Goal: Task Accomplishment & Management: Manage account settings

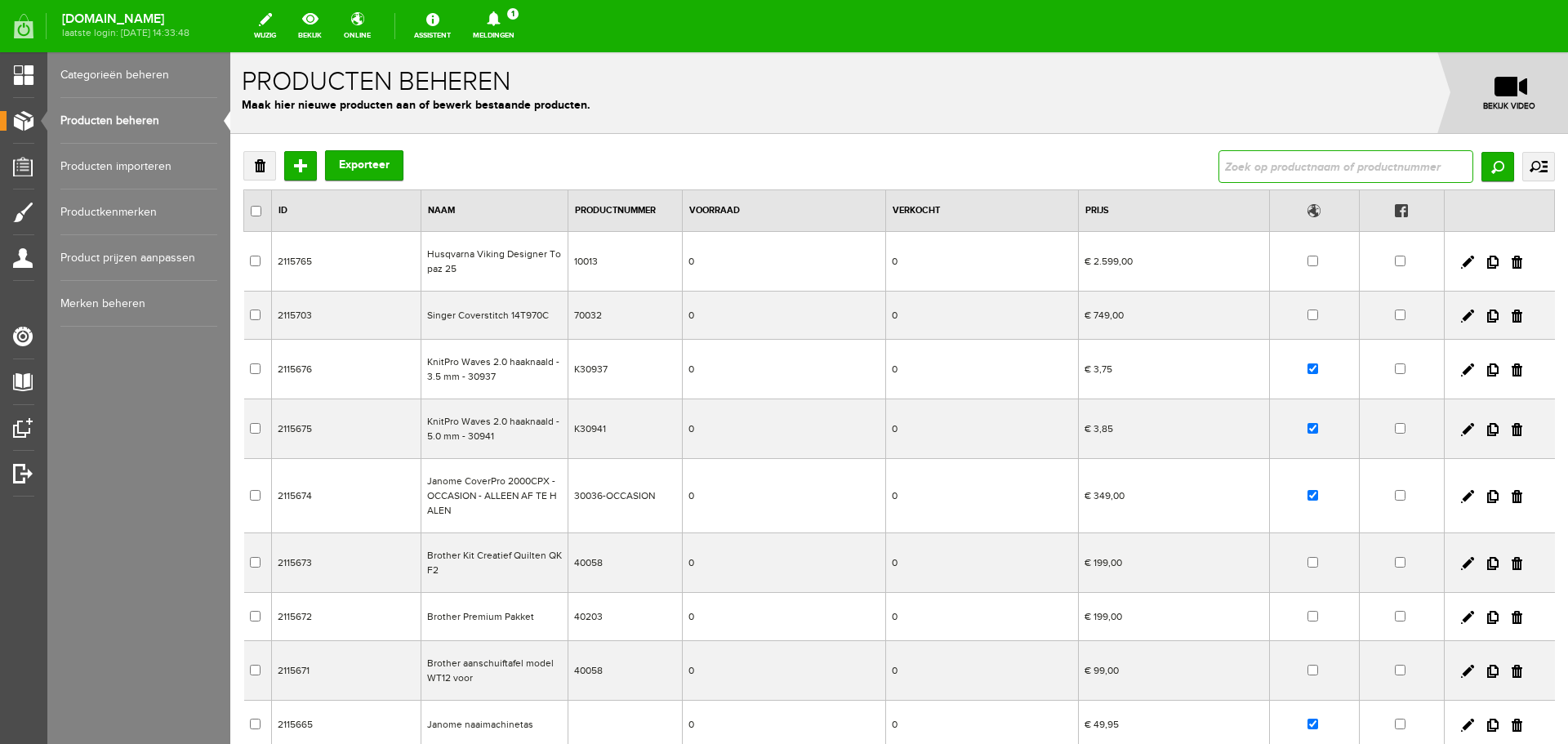
click at [1221, 165] on input "text" at bounding box center [1346, 166] width 255 height 33
type input "3109"
click at [1481, 168] on input "Zoeken" at bounding box center [1498, 166] width 33 height 30
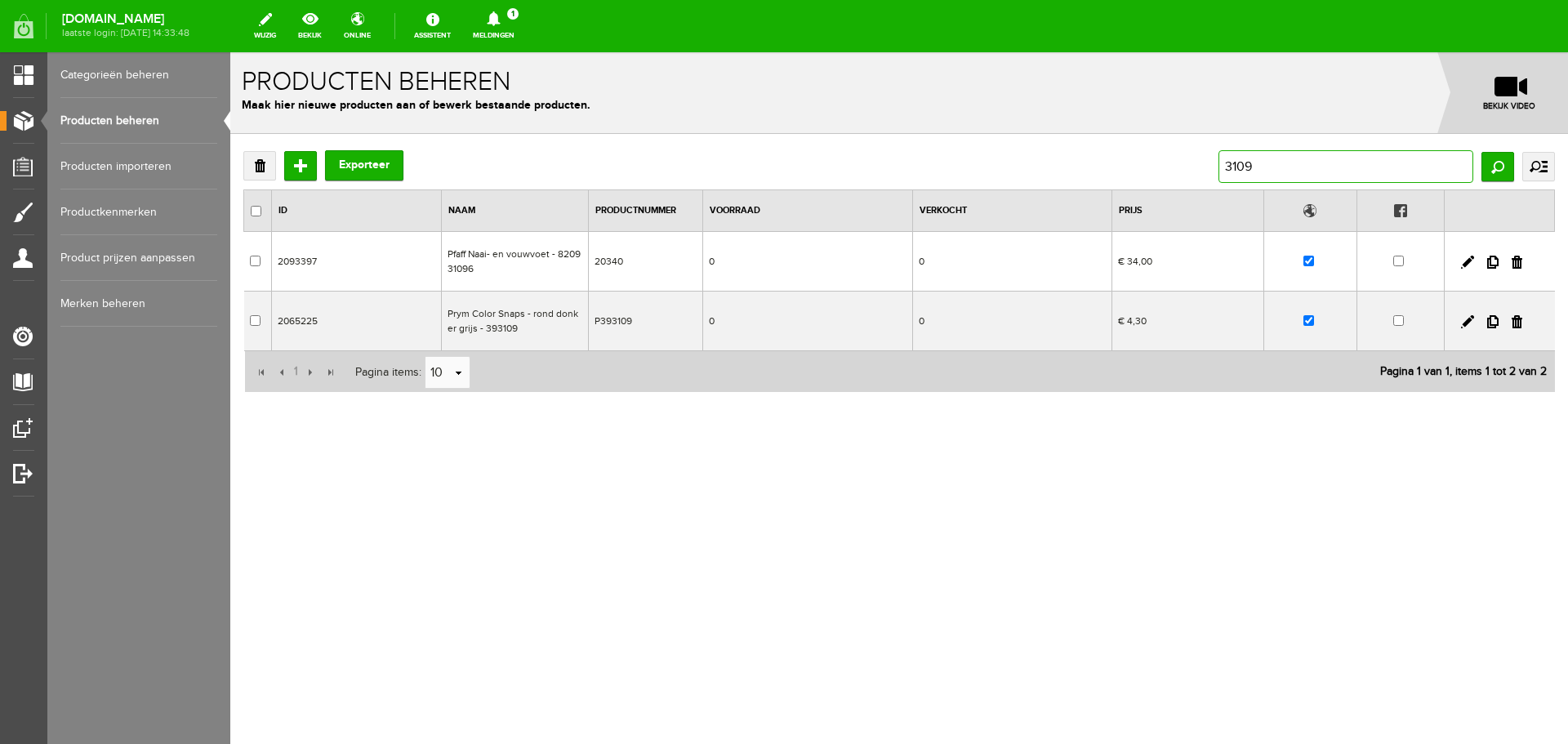
drag, startPoint x: 1276, startPoint y: 162, endPoint x: 1194, endPoint y: 163, distance: 82.0
click at [1194, 163] on div "Verwijderen Toevoegen Exporteer 3109 Zoeken uitgebreid zoeken Categorie Cadeaub…" at bounding box center [899, 166] width 1311 height 33
type input "cl3109"
click at [1504, 172] on input "Zoeken" at bounding box center [1498, 166] width 33 height 30
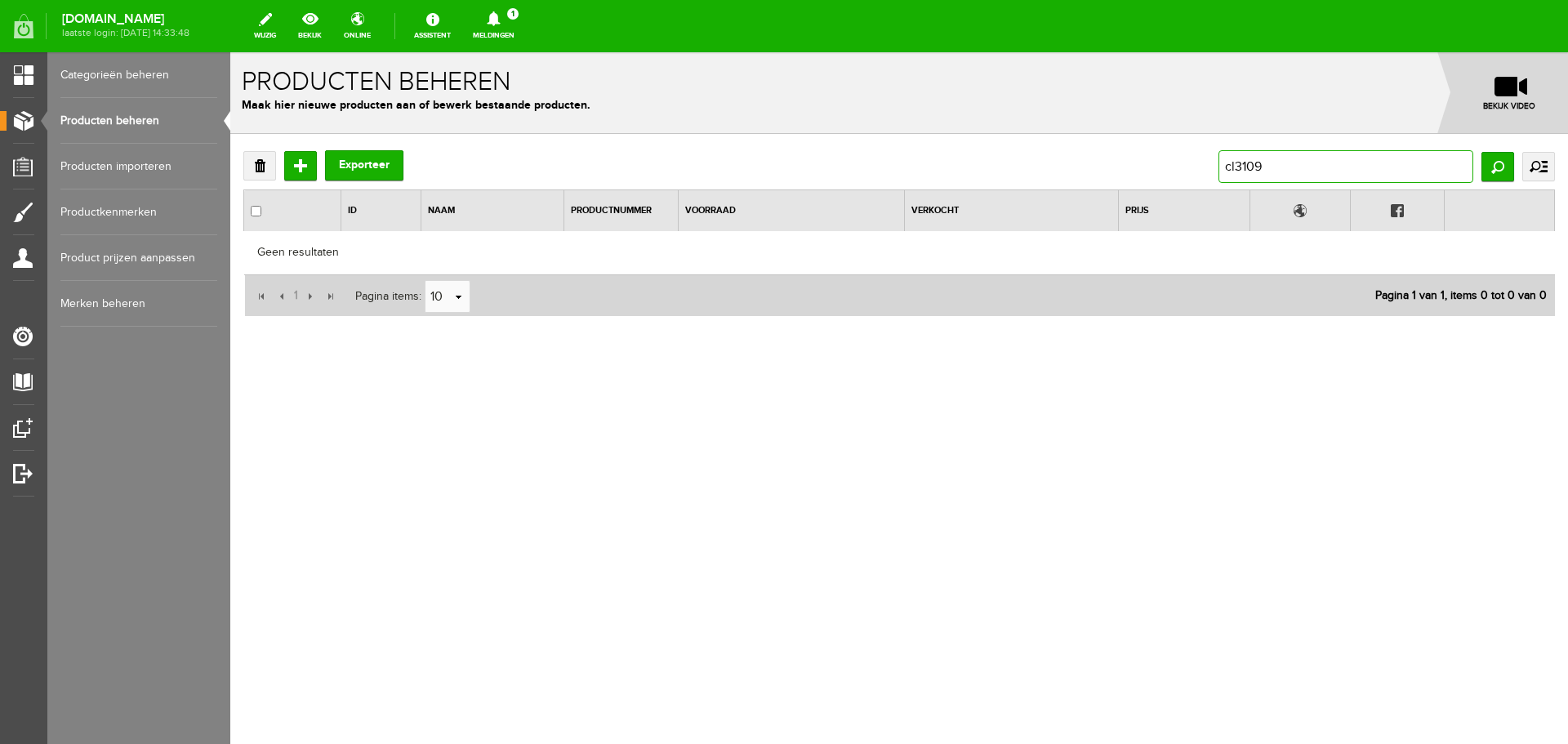
drag, startPoint x: 1263, startPoint y: 163, endPoint x: 1173, endPoint y: 174, distance: 90.7
click at [1173, 174] on div "Verwijderen Toevoegen Exporteer cl3109 Zoeken uitgebreid zoeken Categorie Cadea…" at bounding box center [899, 166] width 1311 height 33
type input "3"
type input "clover"
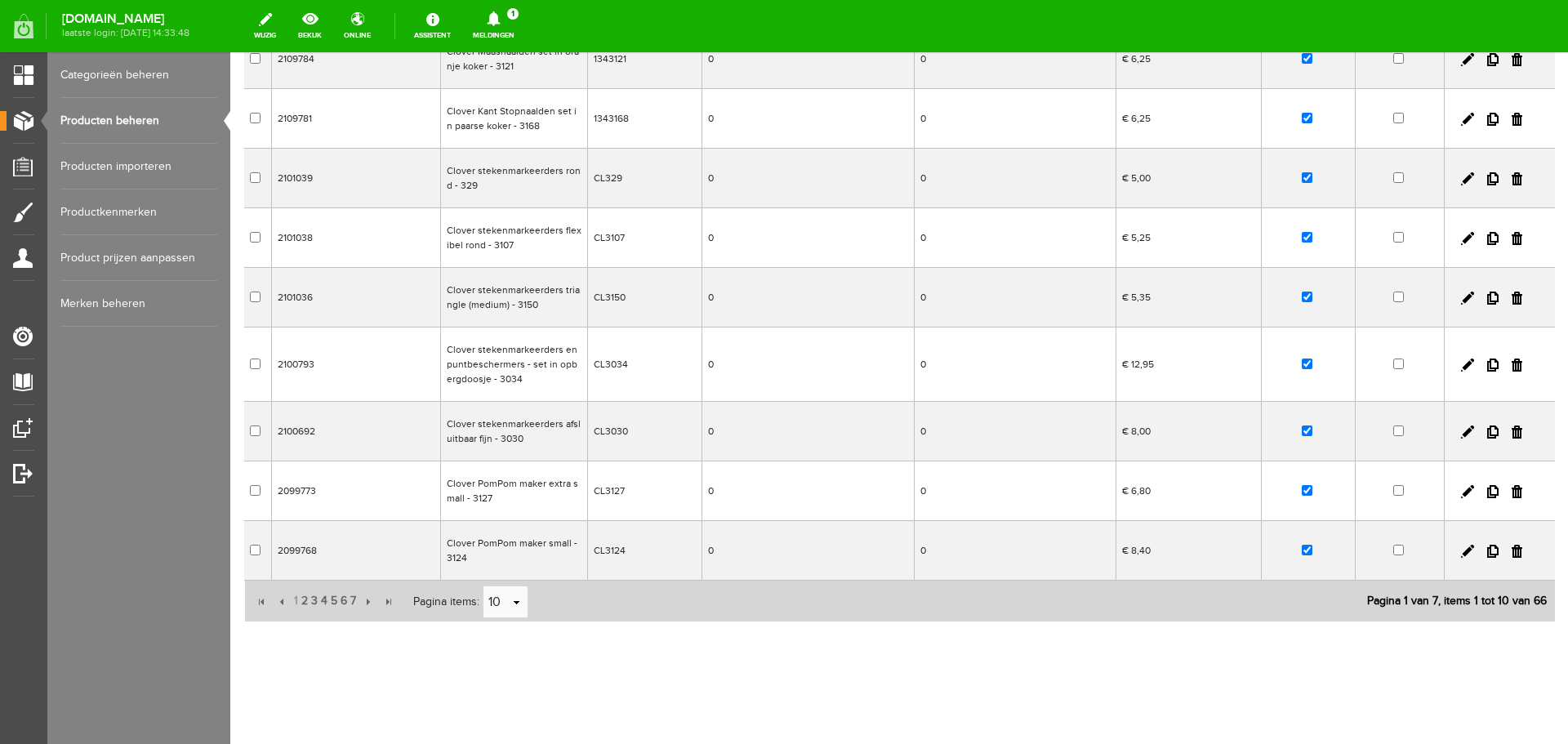
scroll to position [251, 0]
click at [515, 601] on link "select" at bounding box center [517, 601] width 13 height 31
click at [495, 570] on li "50" at bounding box center [505, 571] width 44 height 27
type input "50"
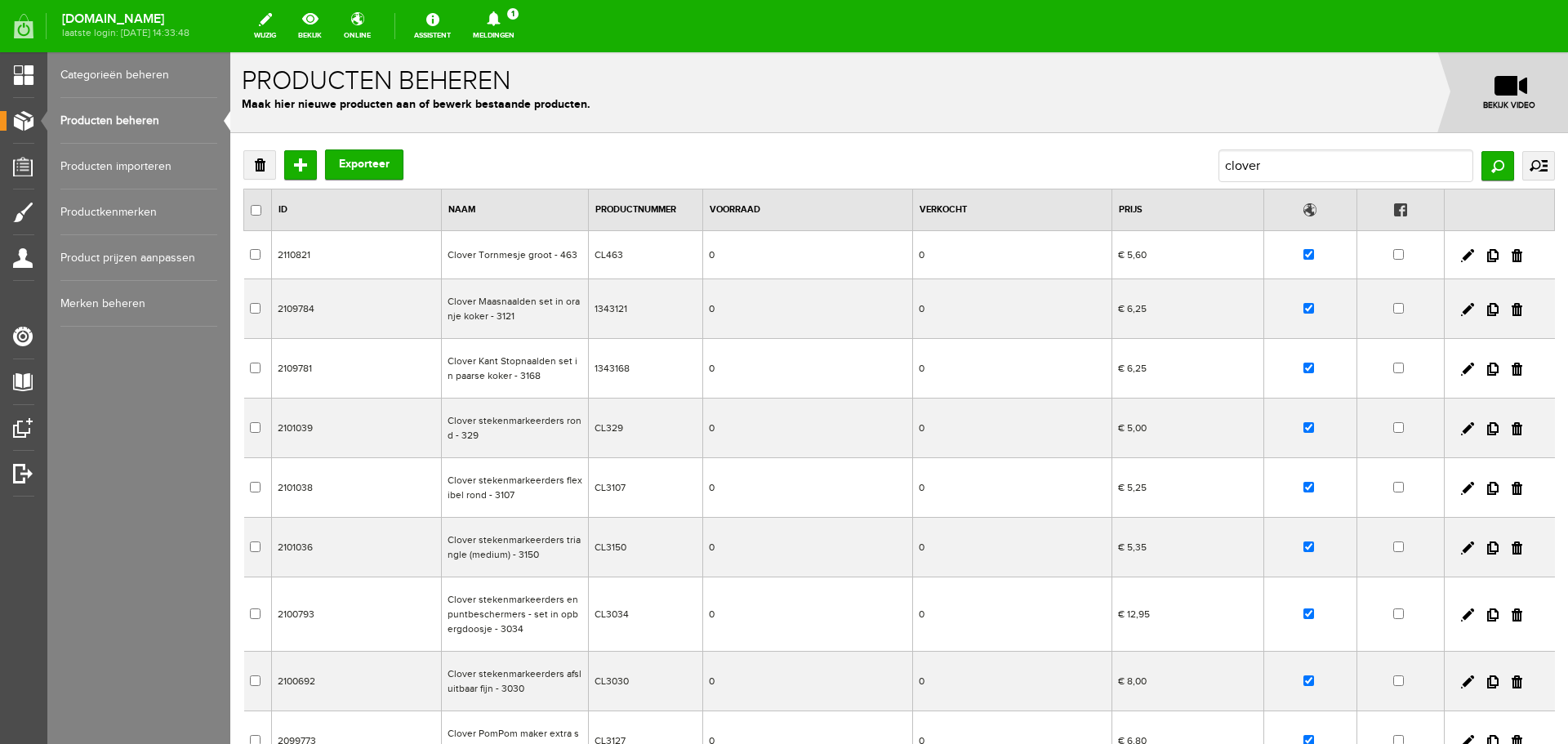
scroll to position [0, 0]
drag, startPoint x: 1262, startPoint y: 161, endPoint x: 1190, endPoint y: 168, distance: 72.3
click at [1190, 166] on div "Verwijderen Toevoegen Exporteer clover Zoeken uitgebreid zoeken Categorie Cadea…" at bounding box center [899, 166] width 1311 height 33
type input "121293"
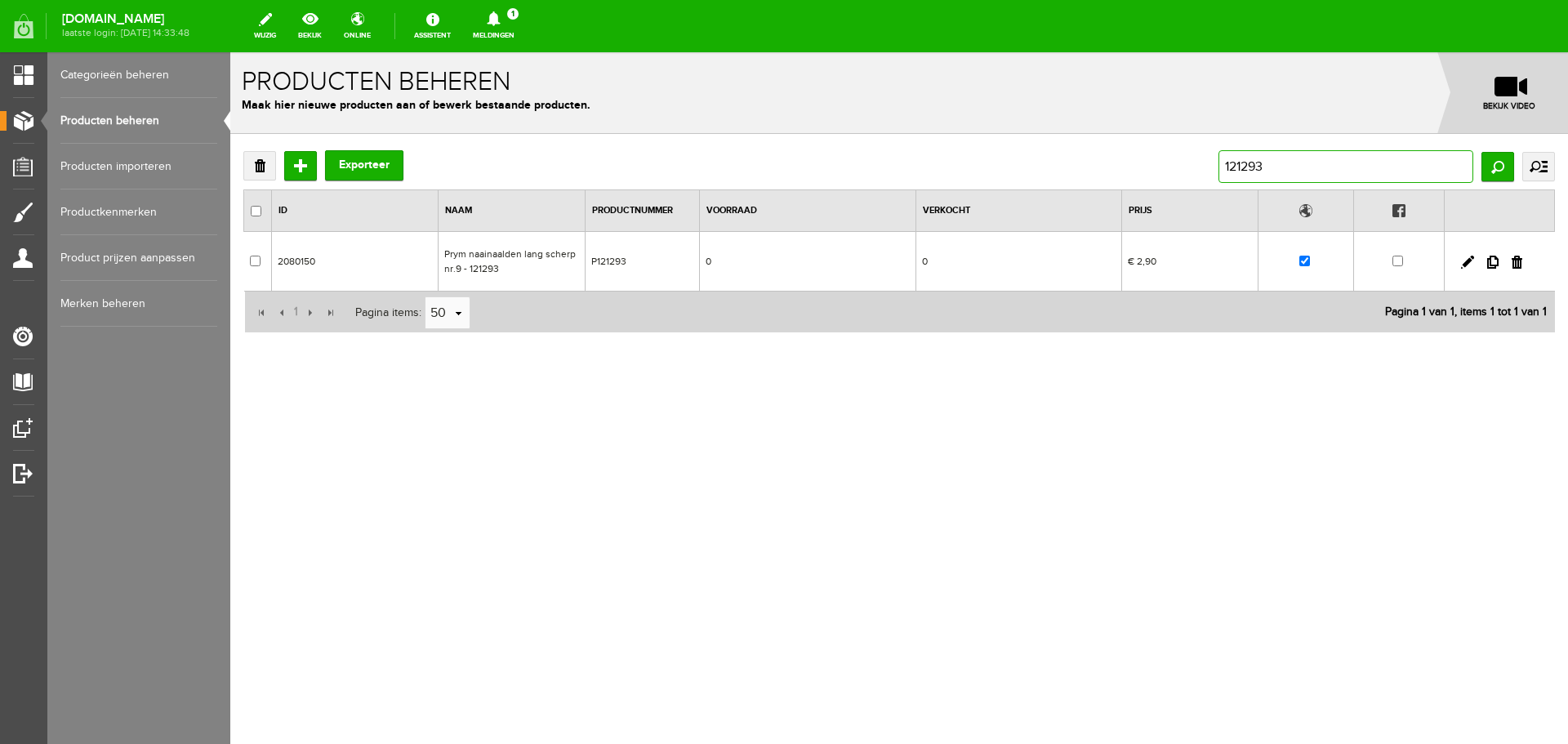
drag, startPoint x: 1288, startPoint y: 165, endPoint x: 1156, endPoint y: 170, distance: 132.1
click at [1156, 170] on div "Verwijderen Toevoegen Exporteer 121293 Zoeken uitgebreid zoeken Categorie Cadea…" at bounding box center [899, 166] width 1311 height 33
type input "282171"
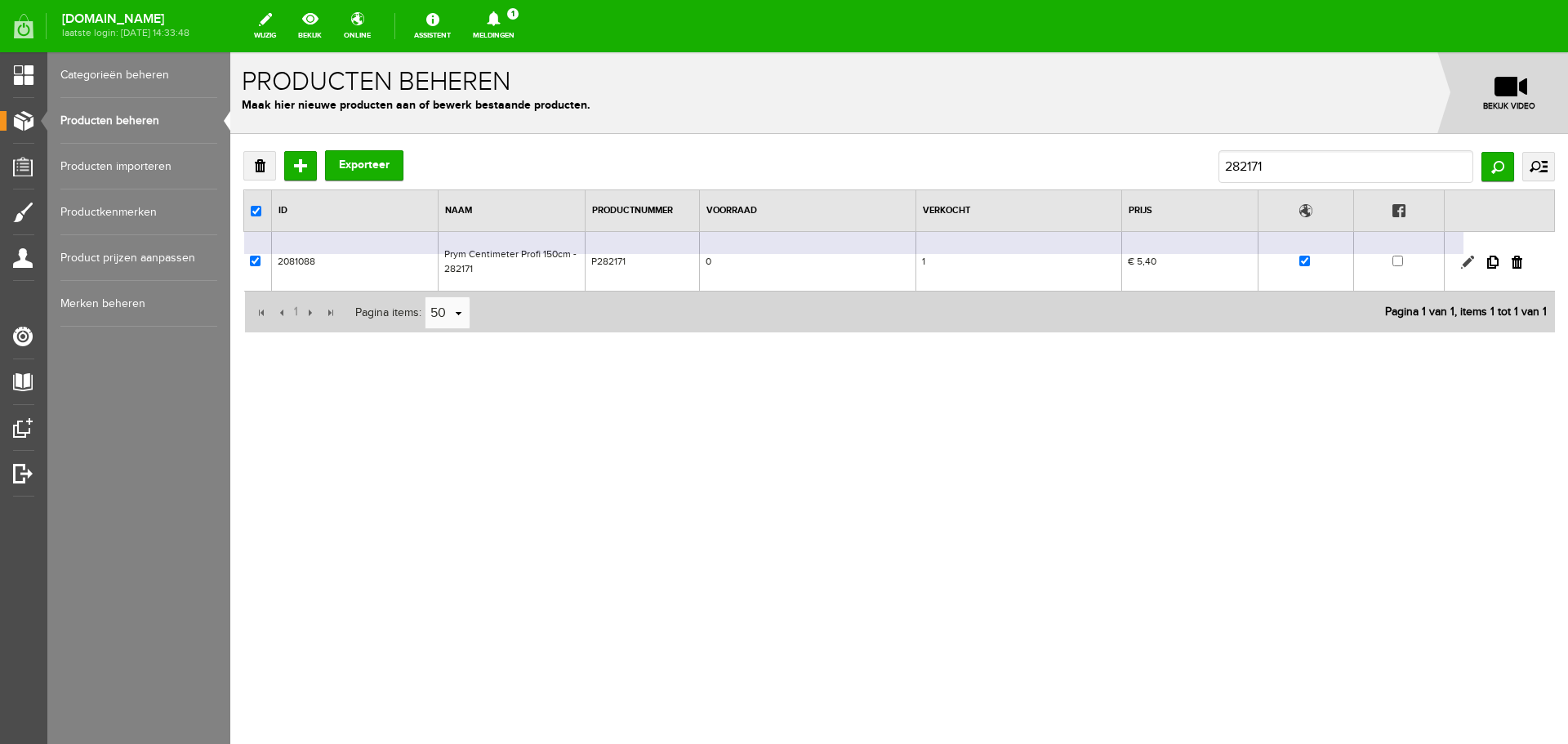
click at [1468, 258] on link at bounding box center [1467, 262] width 13 height 13
checkbox input "true"
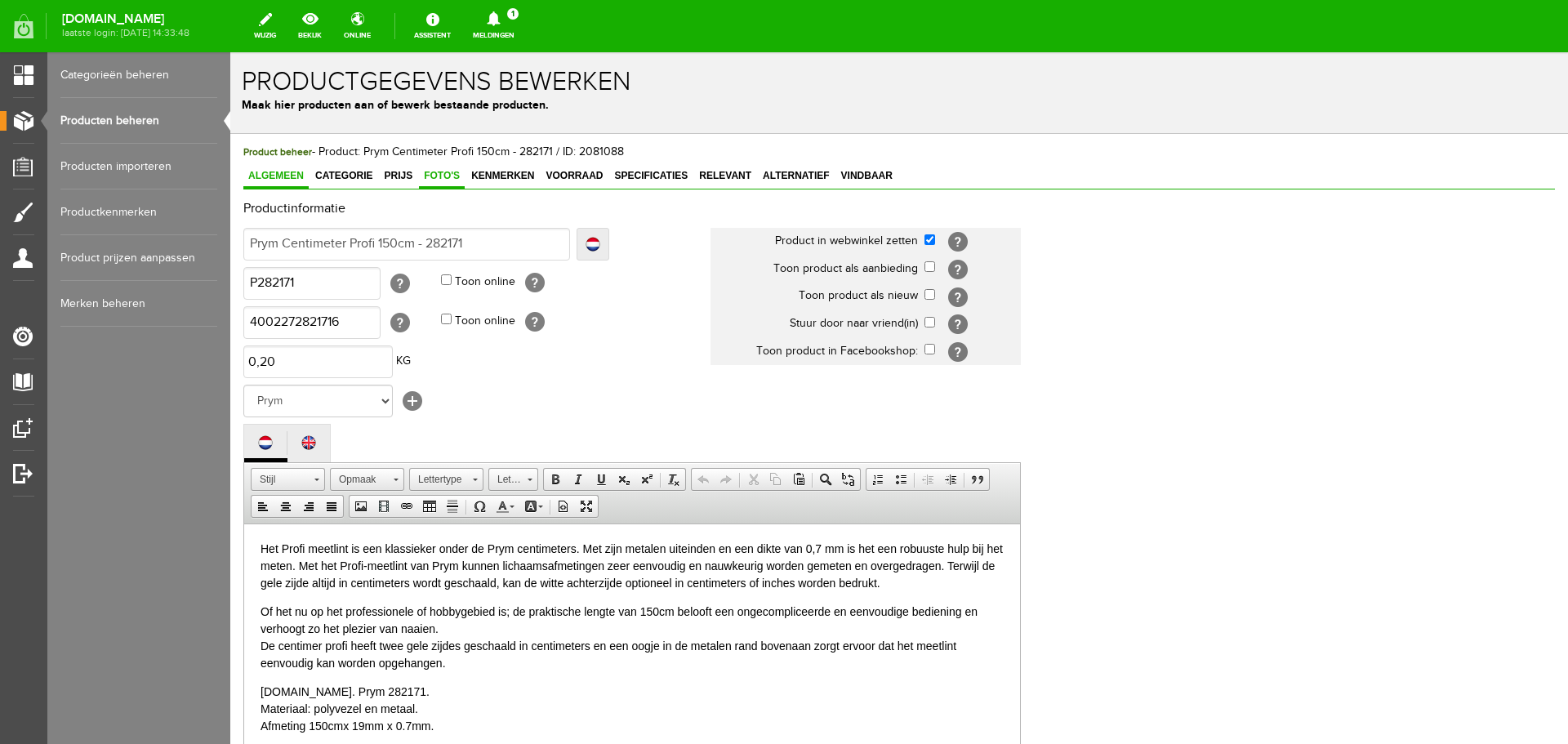
click at [438, 174] on span "Foto's" at bounding box center [442, 175] width 46 height 12
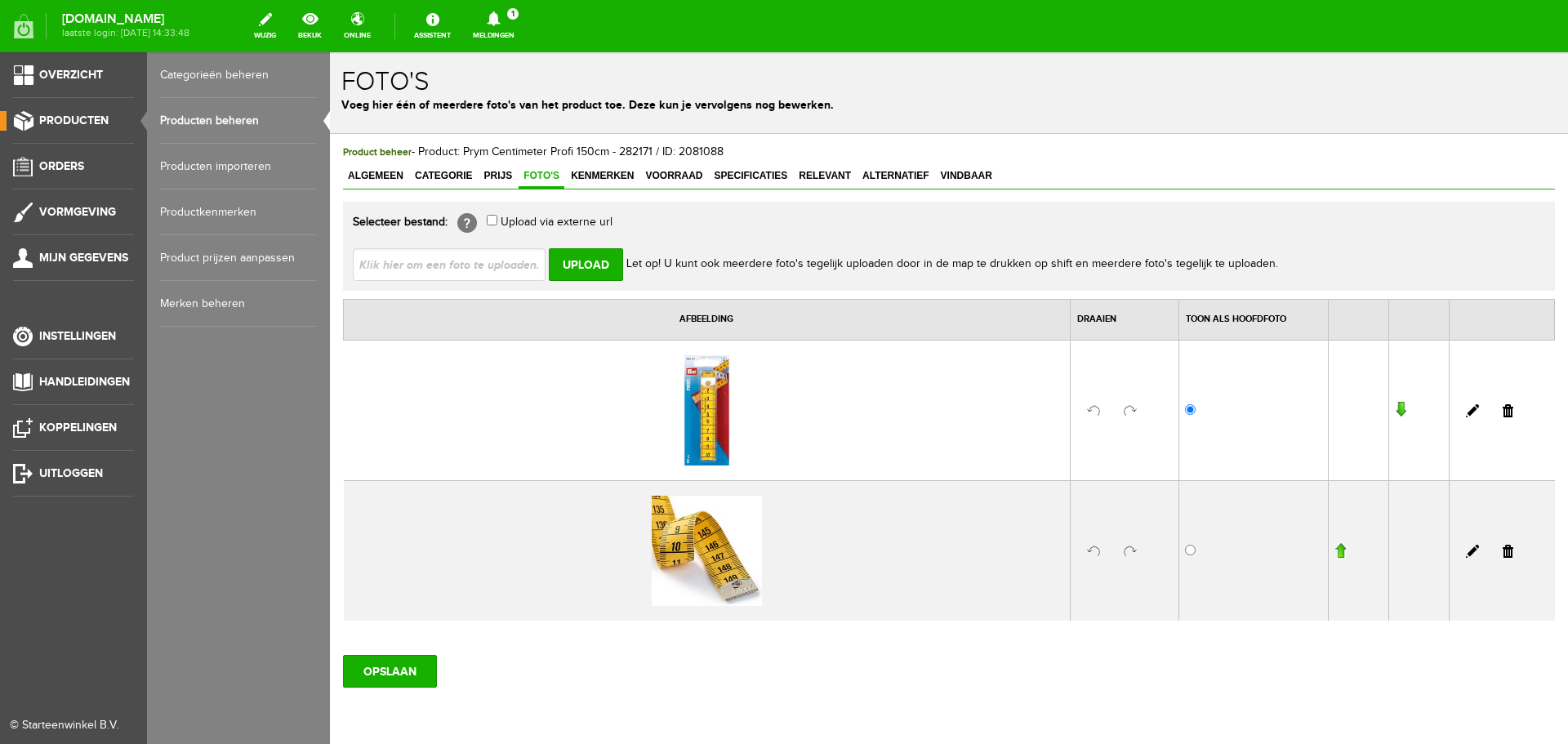
click at [188, 120] on link "Producten beheren" at bounding box center [238, 120] width 157 height 46
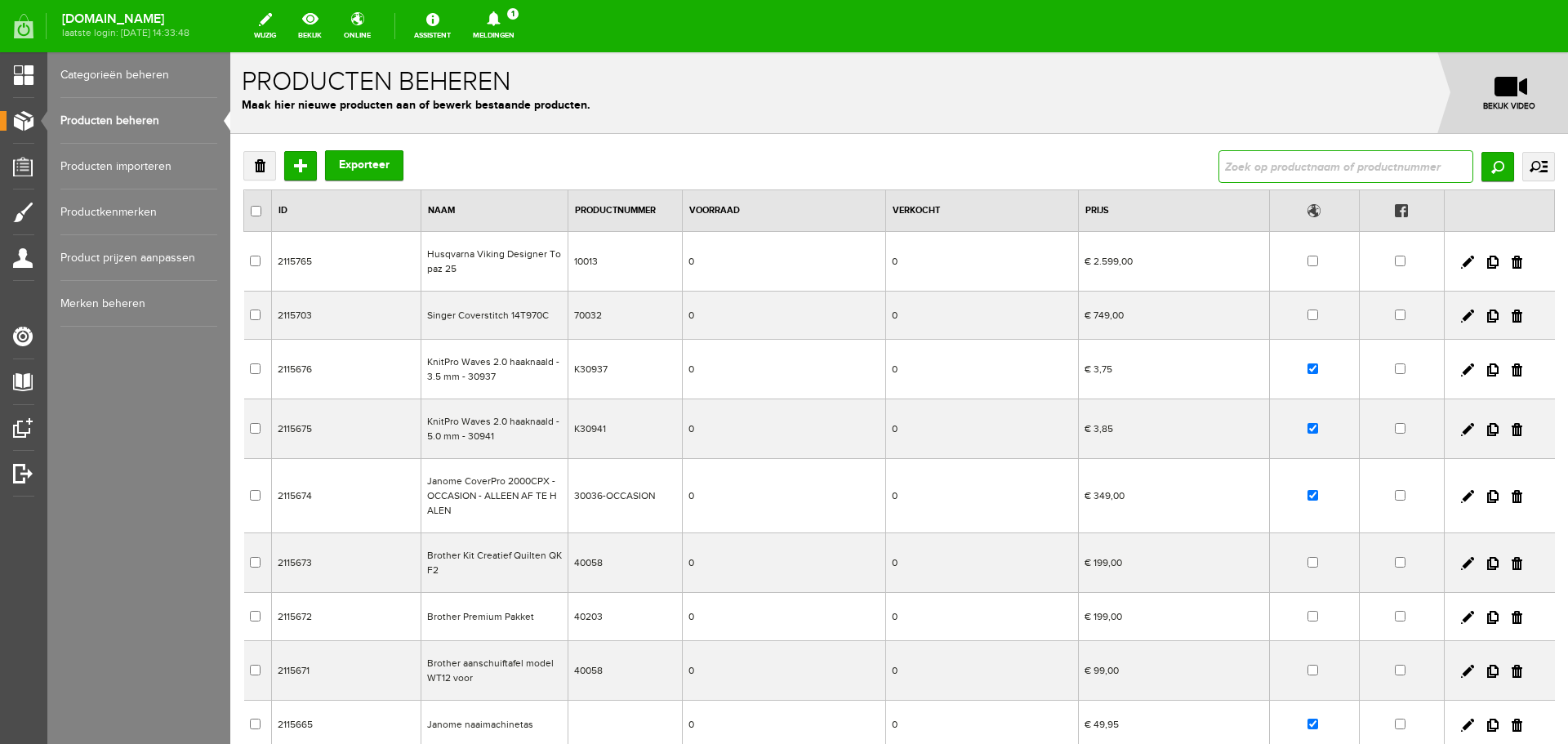
click at [1236, 172] on input "text" at bounding box center [1346, 166] width 255 height 33
type input "121293"
click at [1493, 163] on input "Zoeken" at bounding box center [1498, 166] width 33 height 30
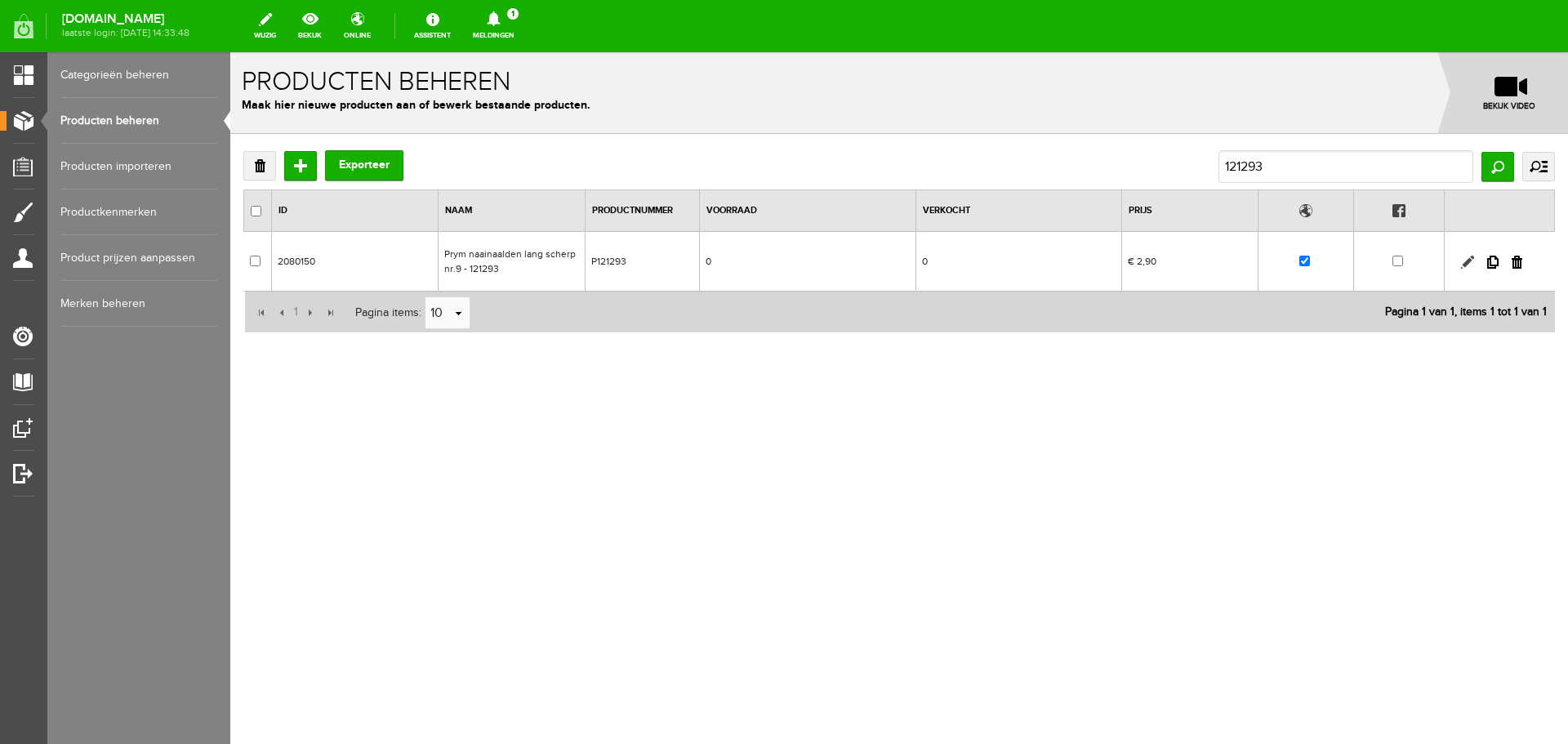
click at [1470, 259] on link at bounding box center [1467, 262] width 13 height 13
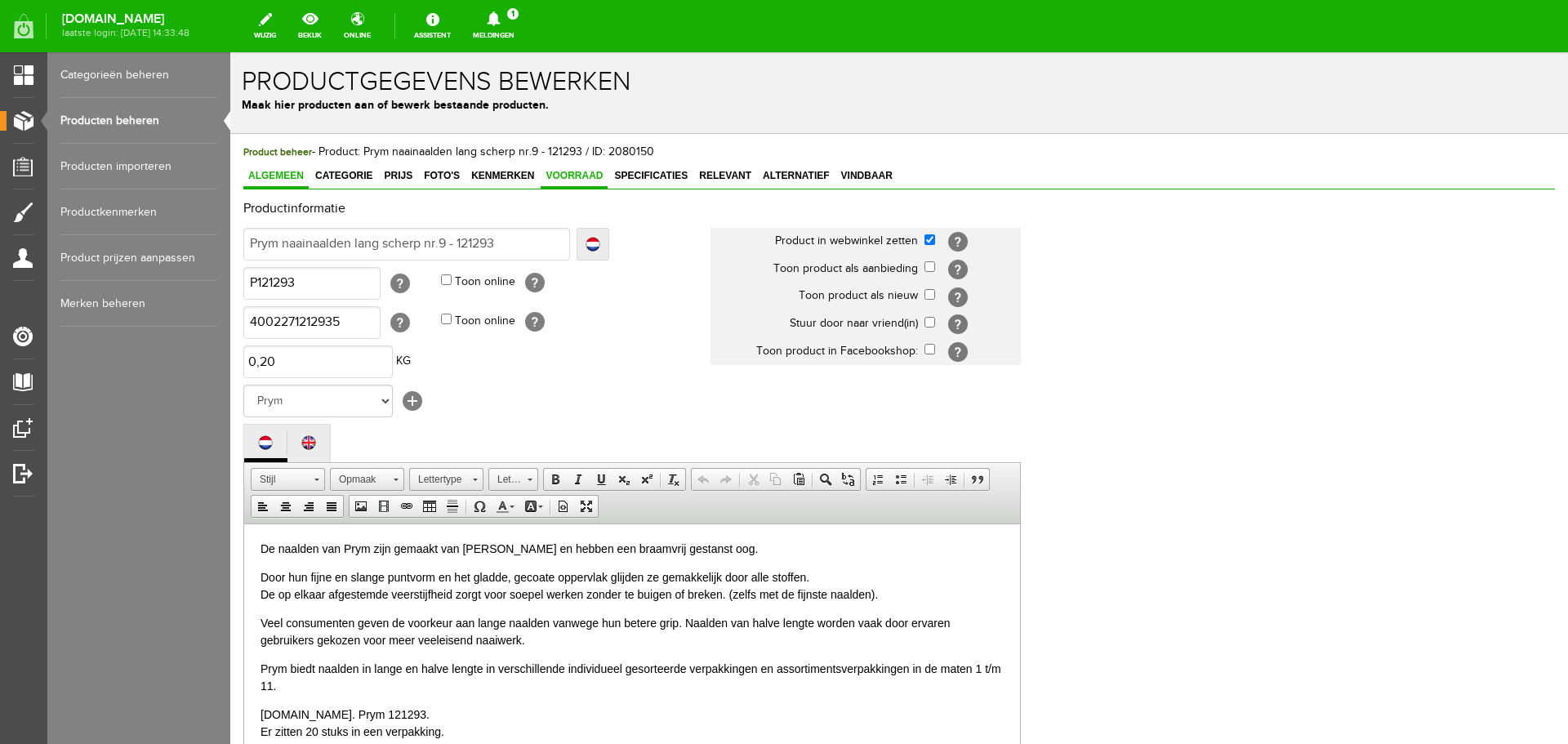
click at [571, 173] on span "Voorraad" at bounding box center [574, 175] width 67 height 12
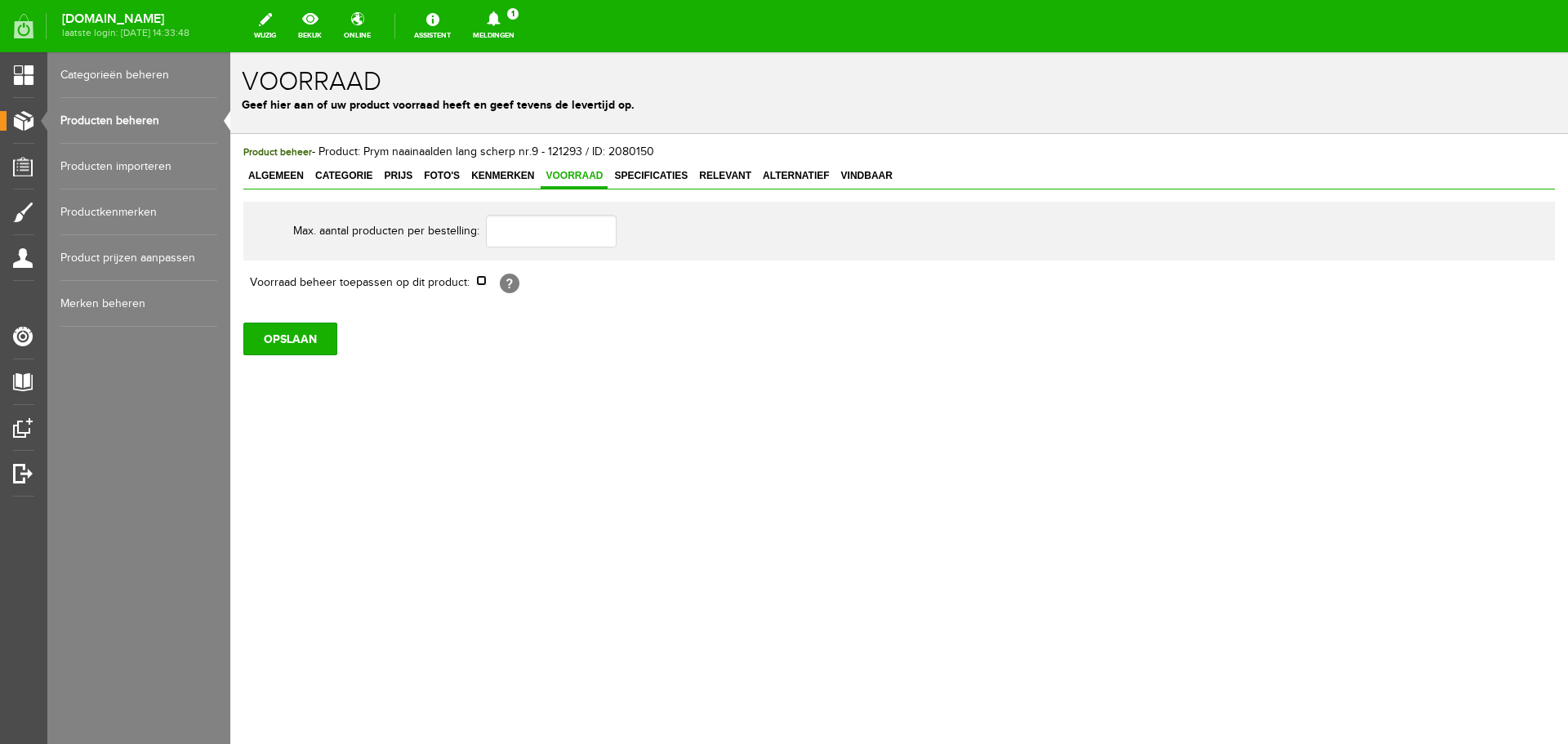
click at [481, 279] on input "checkbox" at bounding box center [481, 281] width 11 height 11
checkbox input "true"
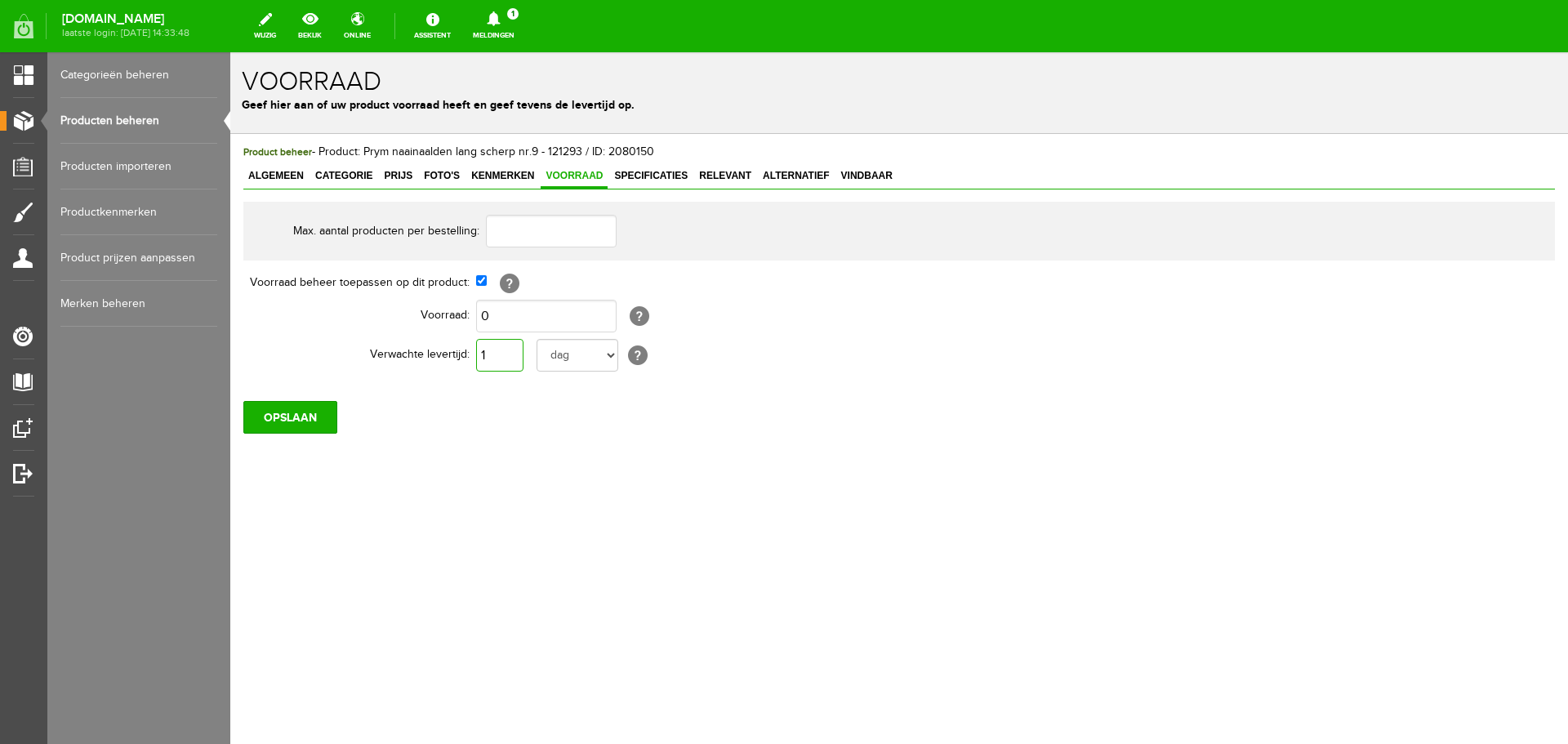
click at [501, 353] on input "1" at bounding box center [499, 355] width 47 height 33
type input "10"
click at [609, 351] on select "dag dagen week weken maand maanden jaar jaren werkdagen" at bounding box center [577, 355] width 81 height 33
select select "year"
click at [537, 339] on select "dag dagen week weken maand maanden jaar jaren werkdagen" at bounding box center [577, 355] width 81 height 33
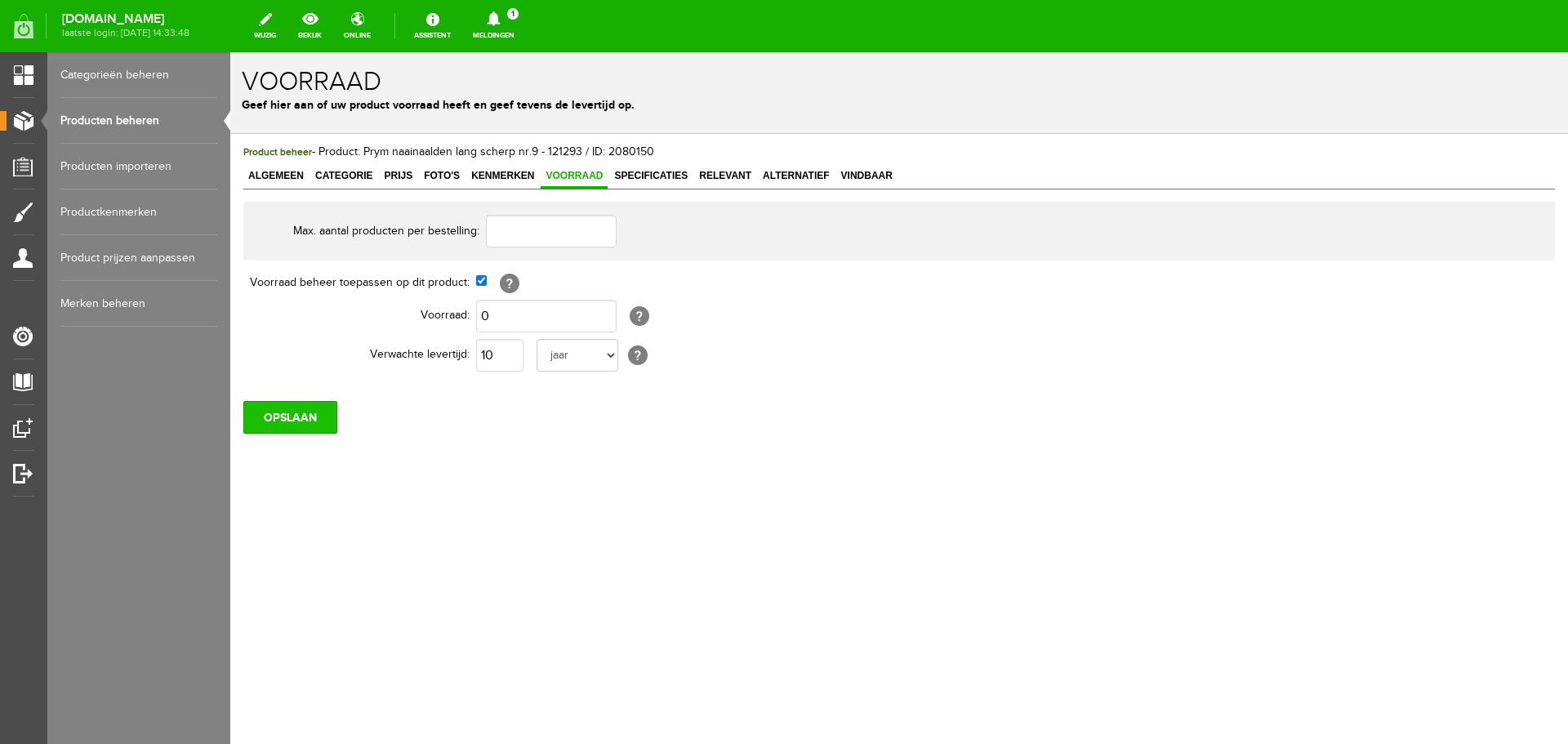
click at [309, 413] on input "OPSLAAN" at bounding box center [290, 417] width 94 height 33
click at [288, 424] on input "OPSLAAN" at bounding box center [290, 417] width 94 height 33
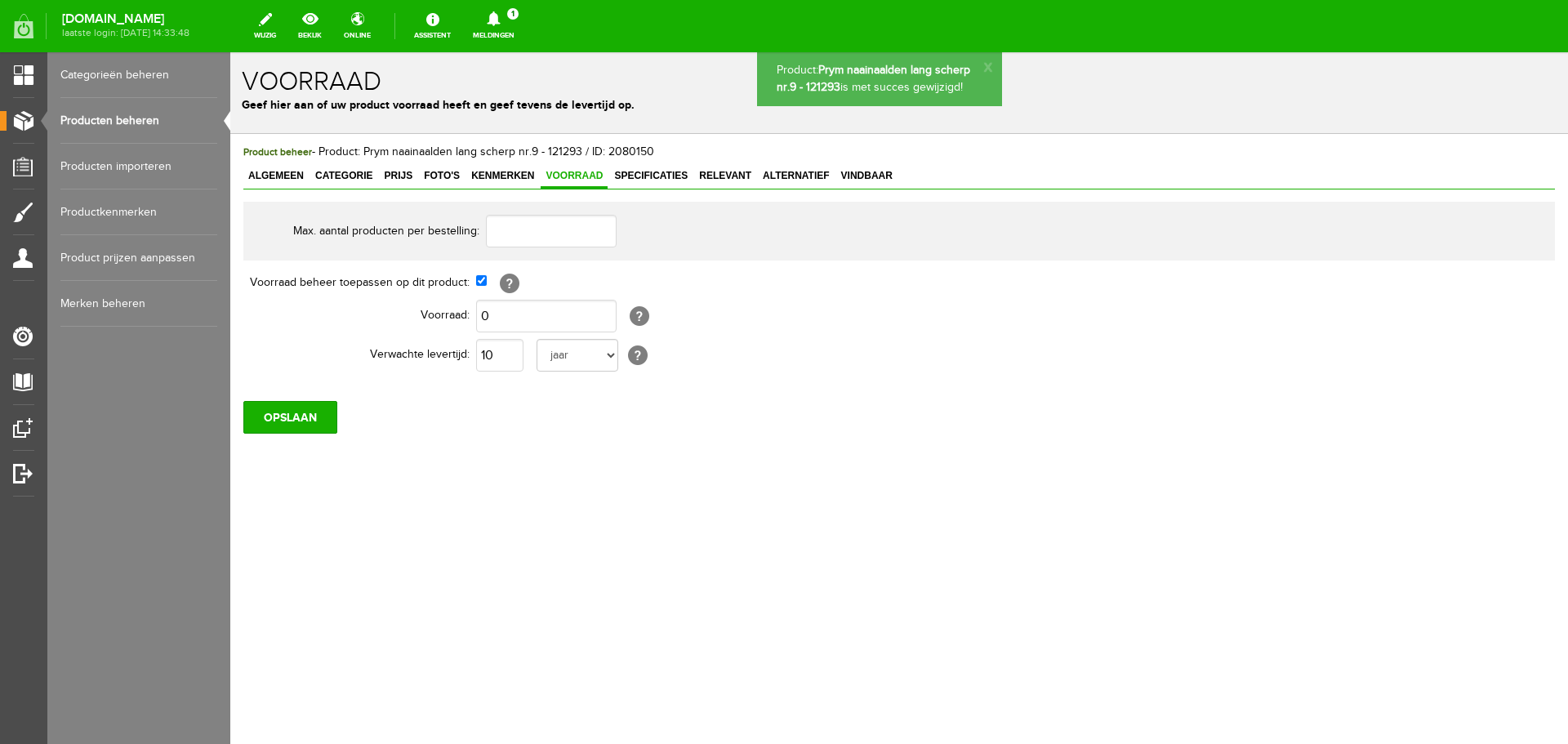
click at [141, 121] on link "Producten beheren" at bounding box center [139, 120] width 157 height 46
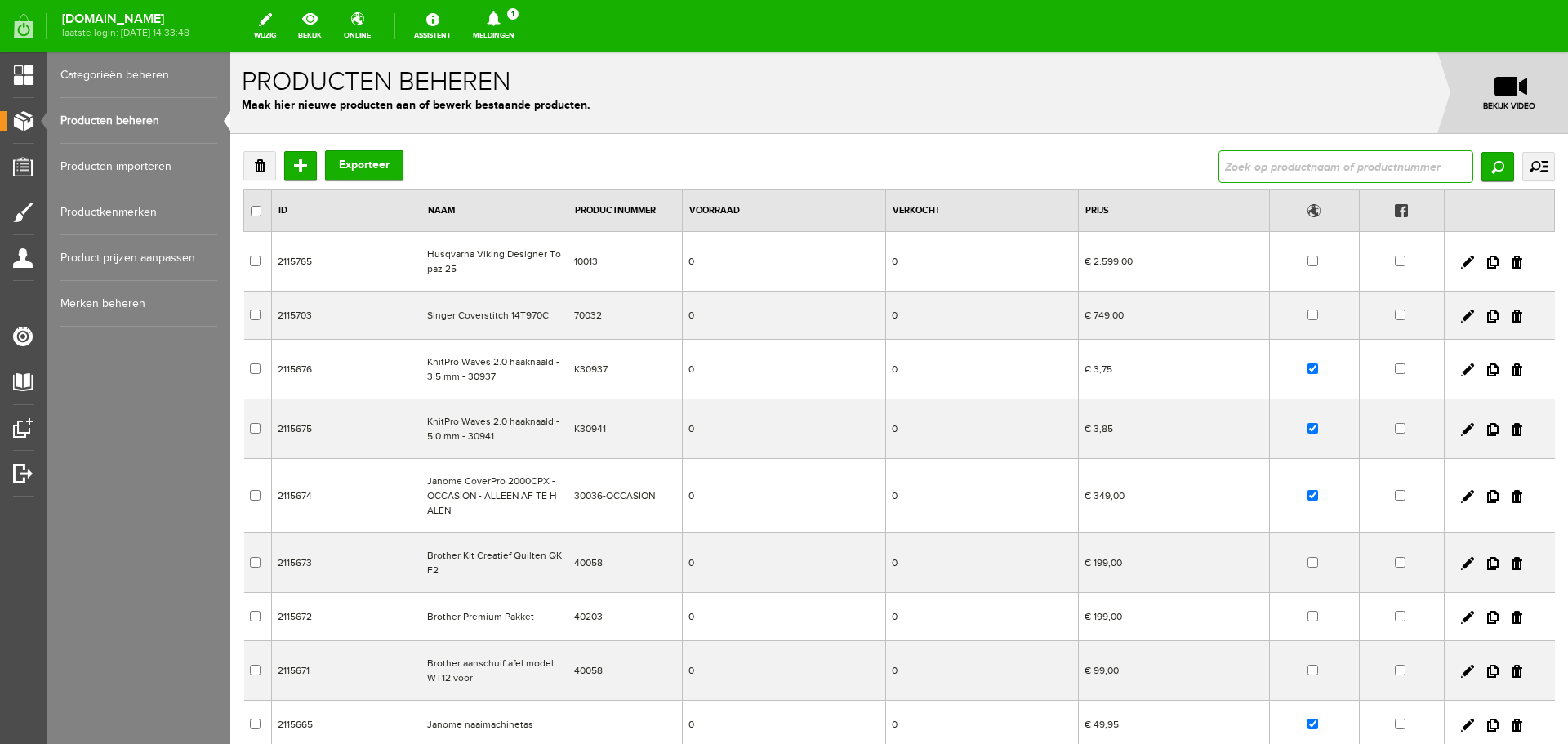
click at [1247, 171] on input "text" at bounding box center [1346, 166] width 255 height 33
type input "rolmes"
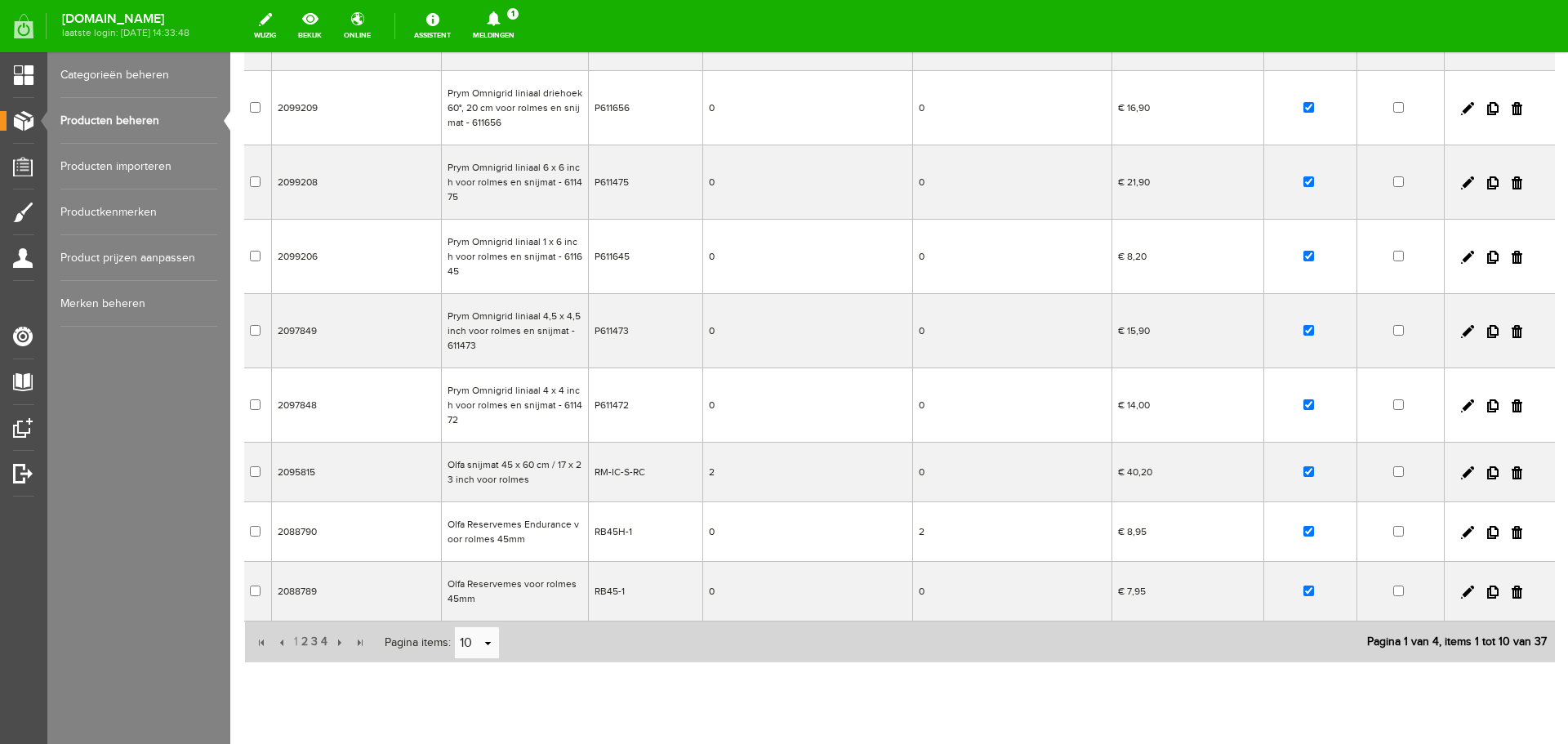
scroll to position [307, 0]
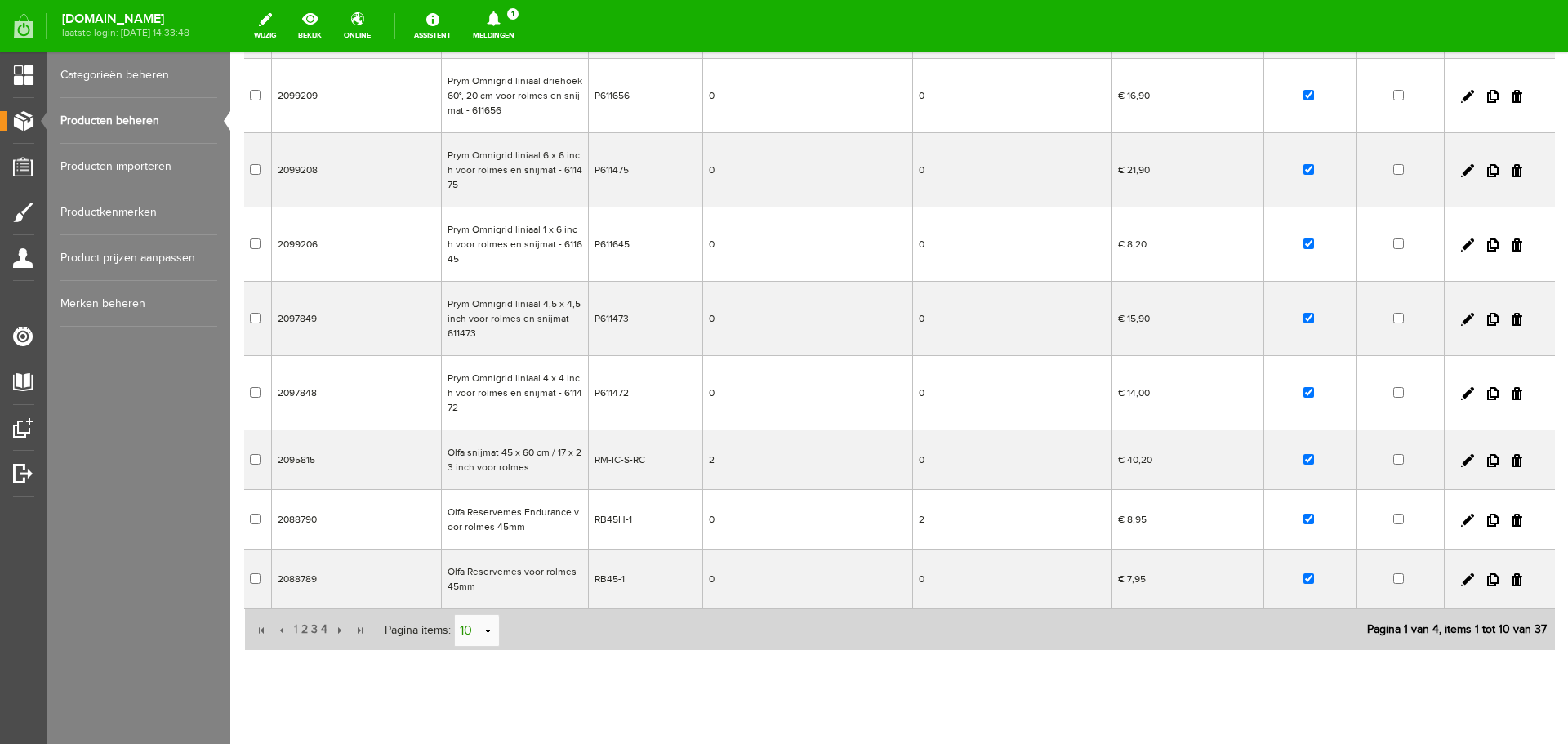
click at [487, 616] on link "select" at bounding box center [488, 631] width 13 height 31
click at [473, 566] on li "50" at bounding box center [476, 571] width 44 height 27
type input "50"
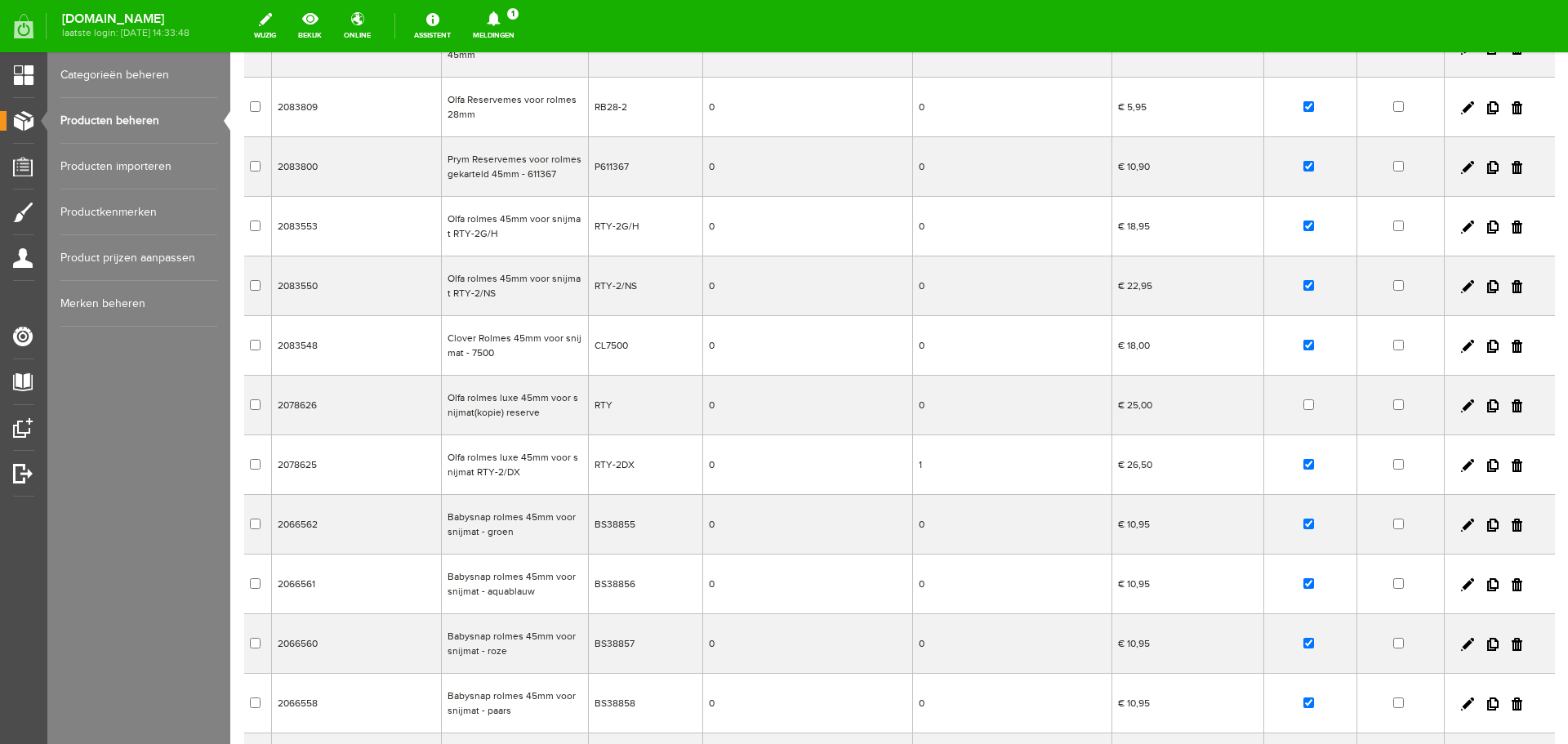
scroll to position [879, 0]
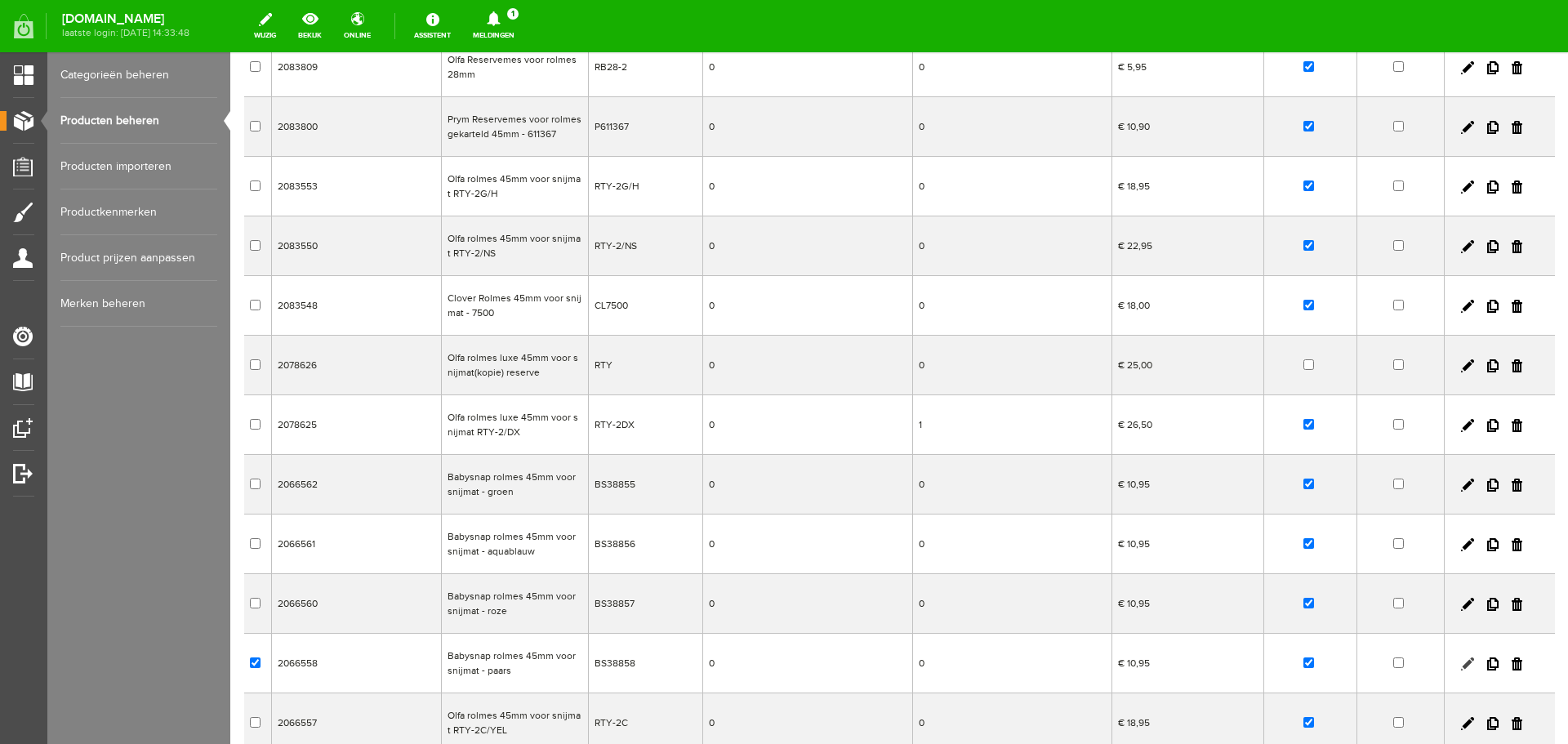
click at [1461, 657] on link at bounding box center [1467, 664] width 13 height 13
checkbox input "true"
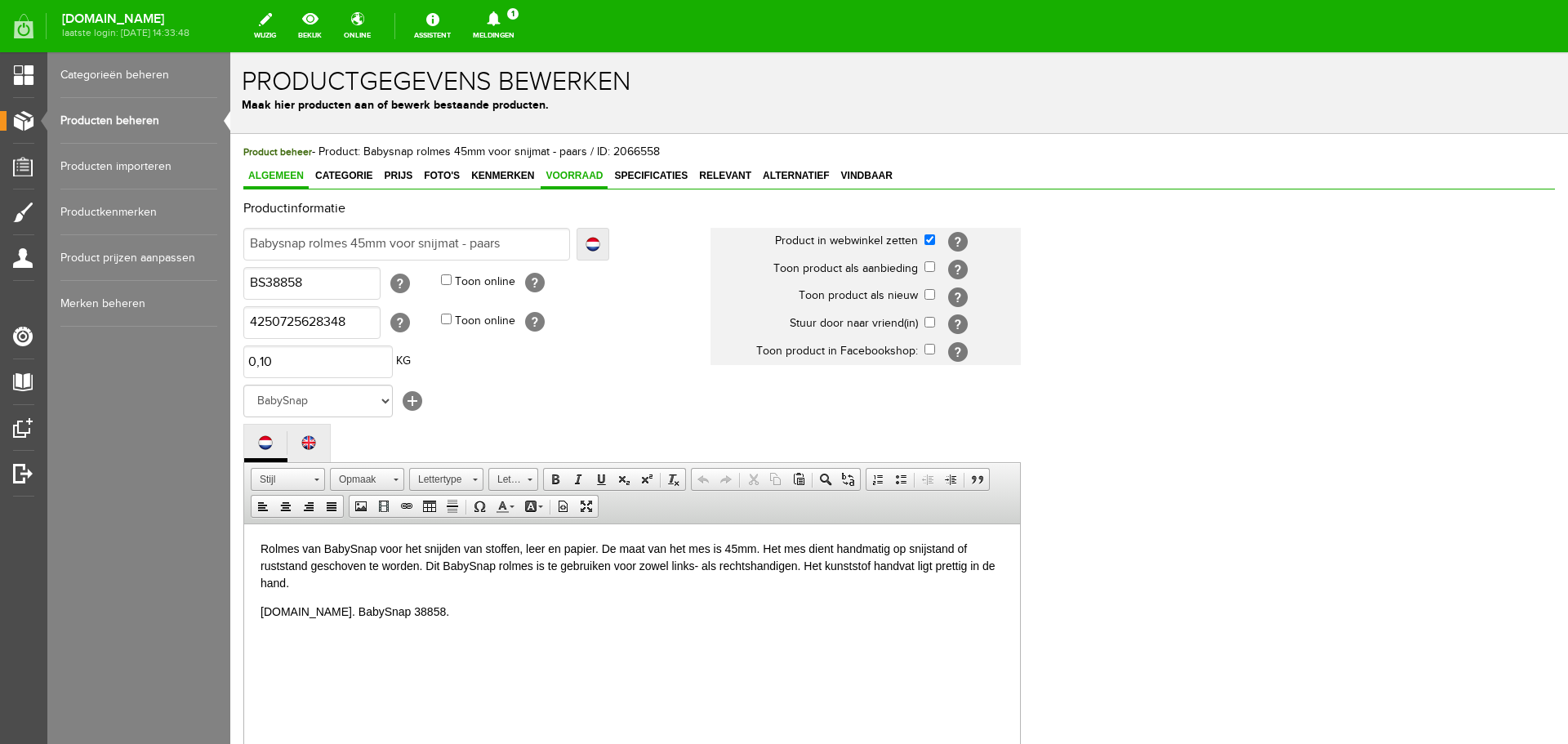
click at [575, 176] on span "Voorraad" at bounding box center [574, 175] width 67 height 12
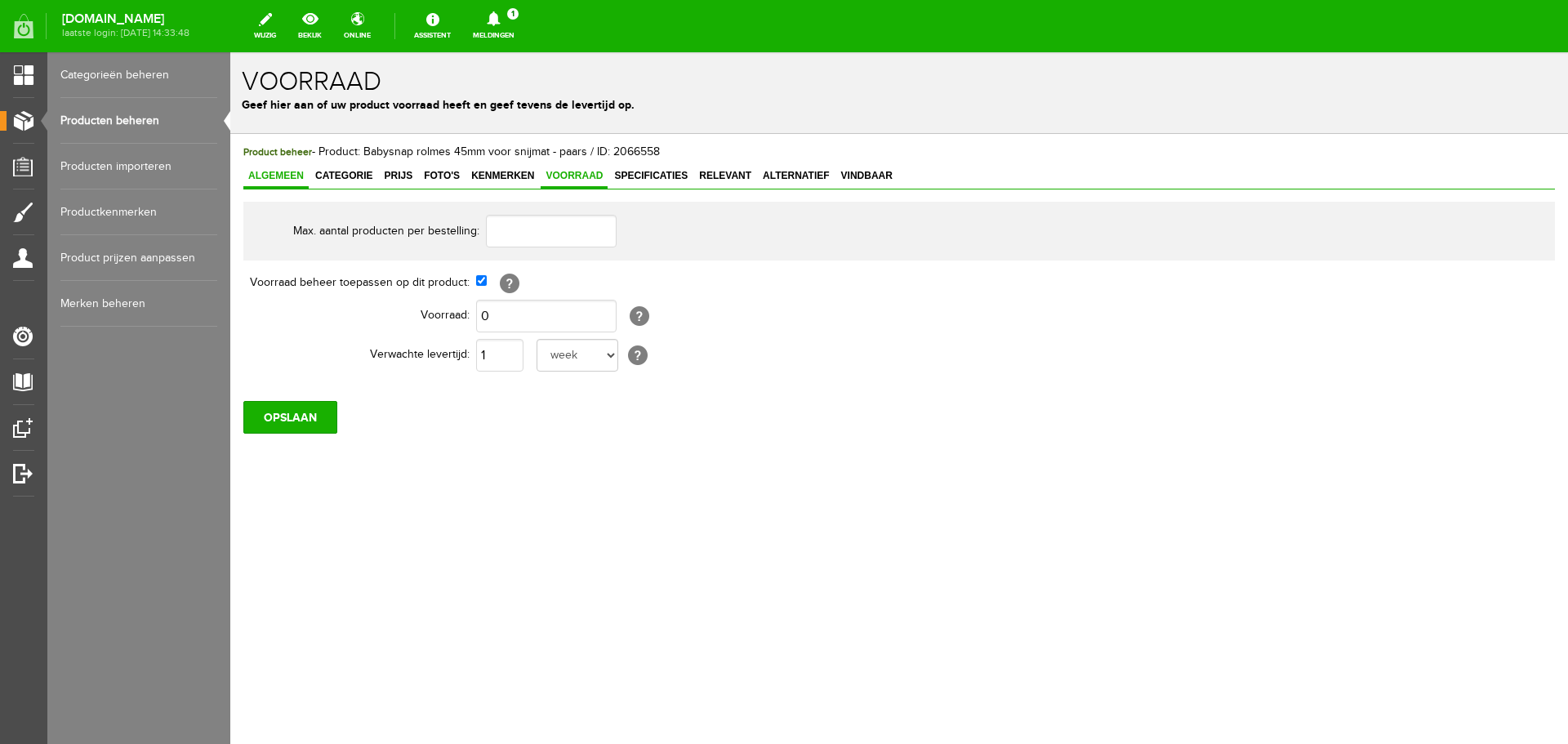
click at [266, 177] on span "Algemeen" at bounding box center [275, 175] width 65 height 12
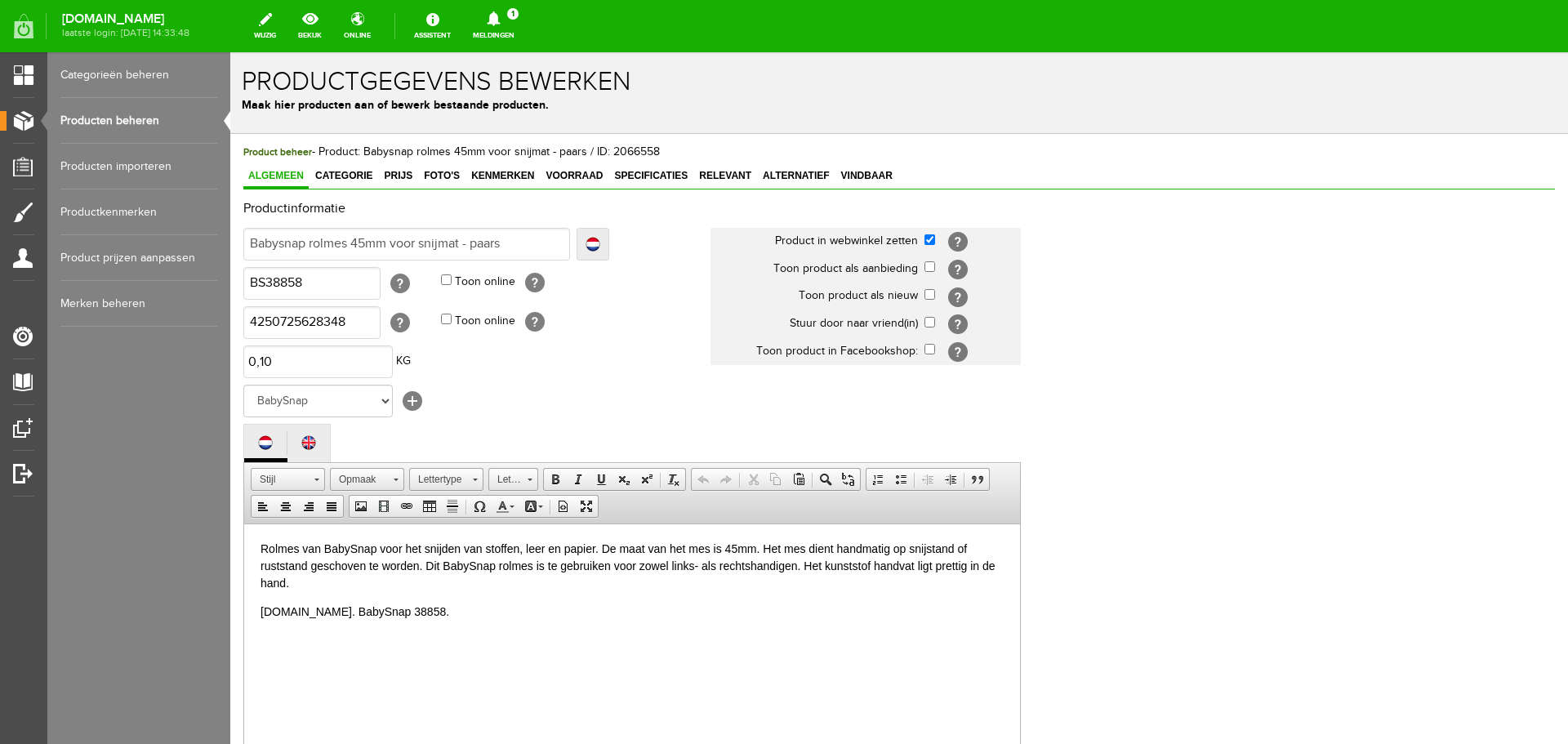
click at [143, 124] on link "Producten beheren" at bounding box center [139, 120] width 157 height 46
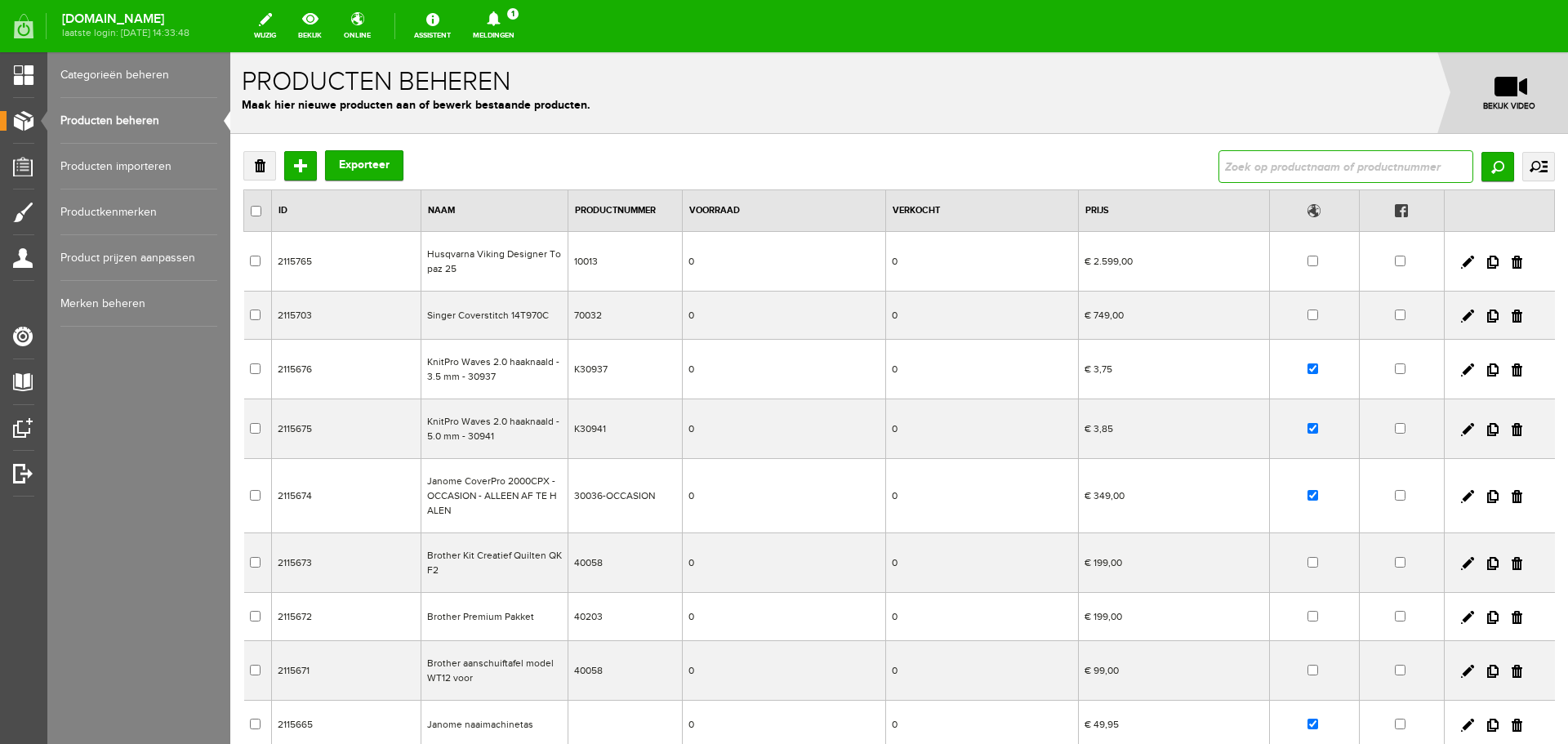
drag, startPoint x: 1517, startPoint y: 218, endPoint x: 1286, endPoint y: 165, distance: 237.0
click at [1287, 166] on input "text" at bounding box center [1346, 166] width 255 height 33
type input "babysnap rolmes"
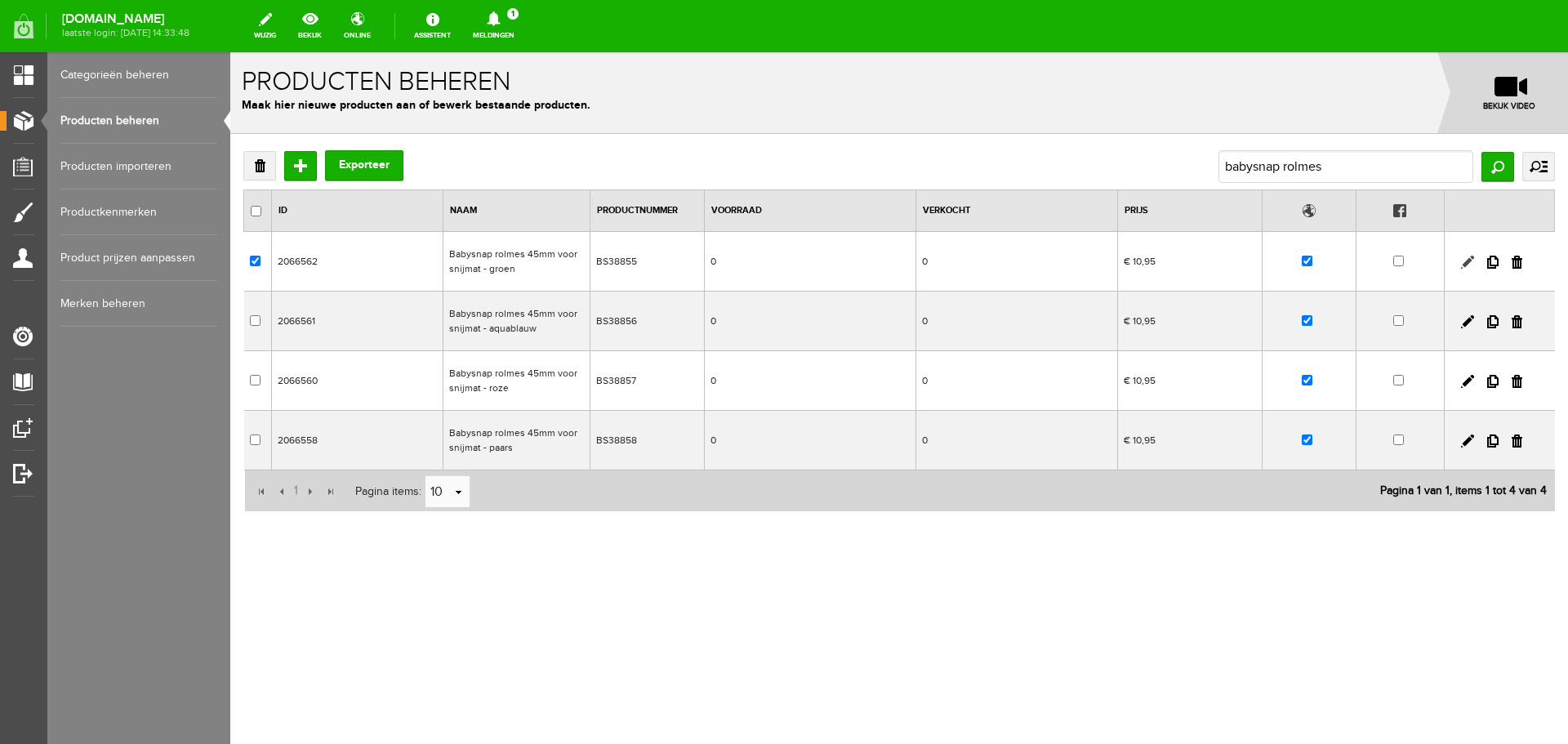
click at [1466, 260] on link at bounding box center [1467, 262] width 13 height 13
checkbox input "true"
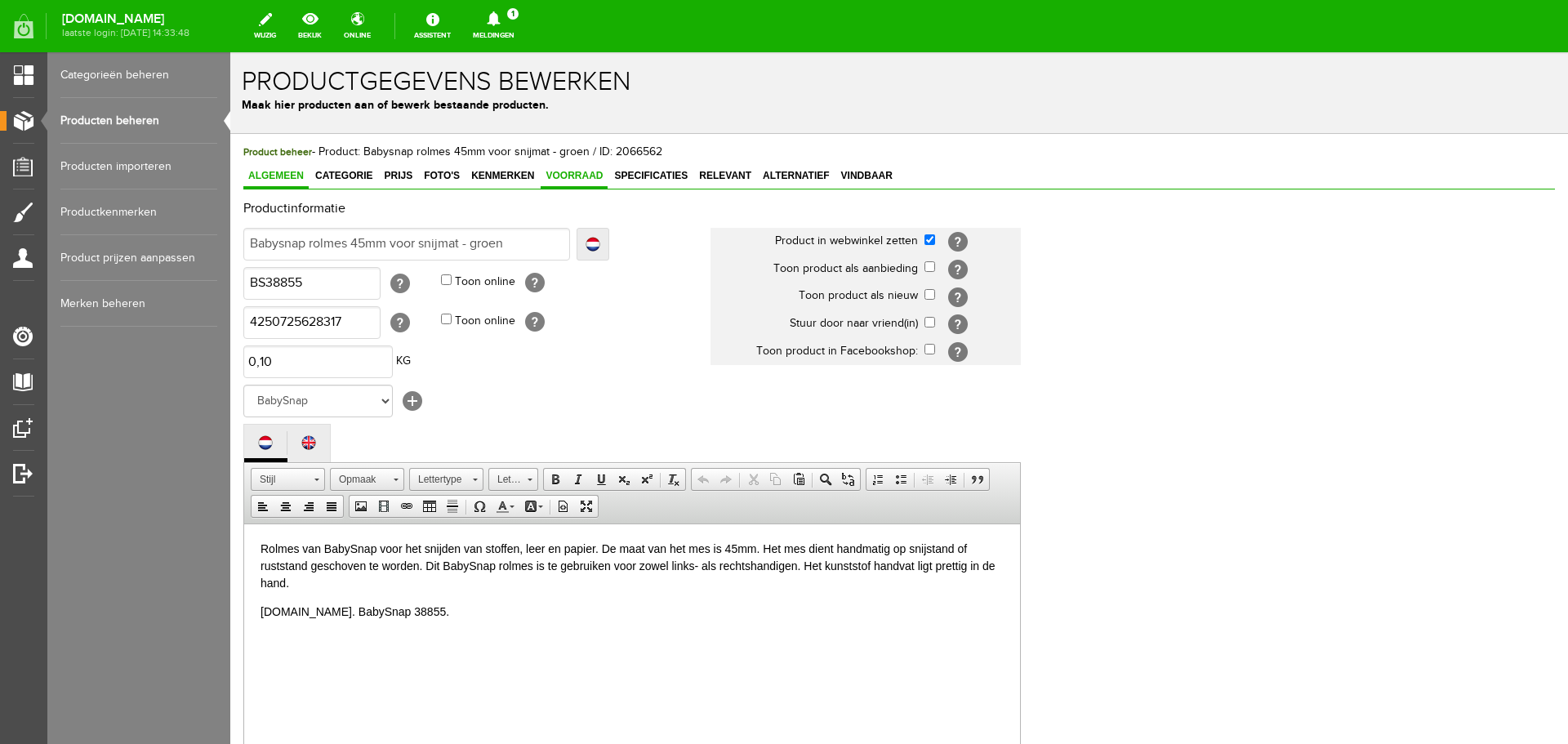
click at [564, 179] on span "Voorraad" at bounding box center [574, 175] width 67 height 12
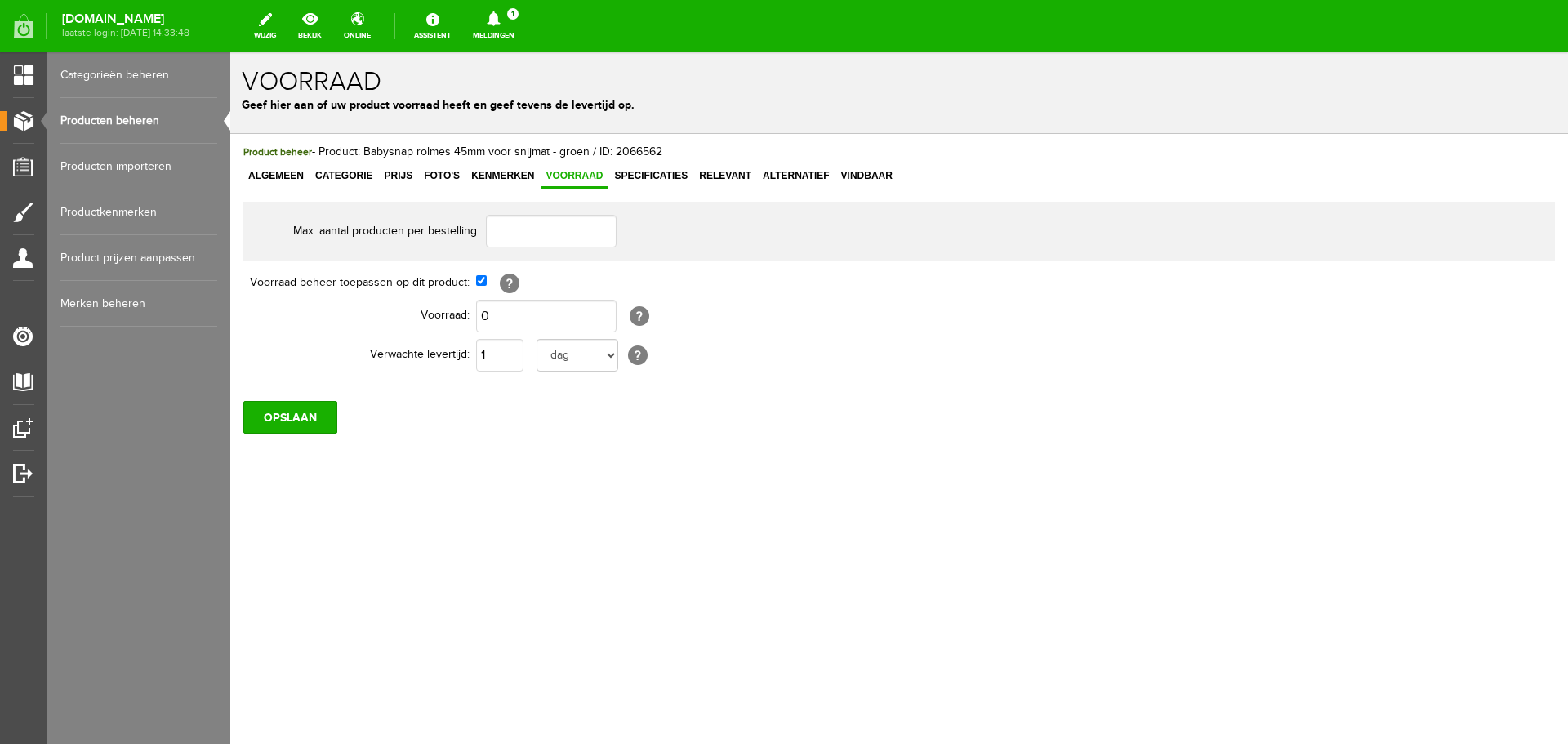
drag, startPoint x: 92, startPoint y: 114, endPoint x: 119, endPoint y: 123, distance: 28.5
click at [92, 115] on link "Producten beheren" at bounding box center [139, 120] width 157 height 46
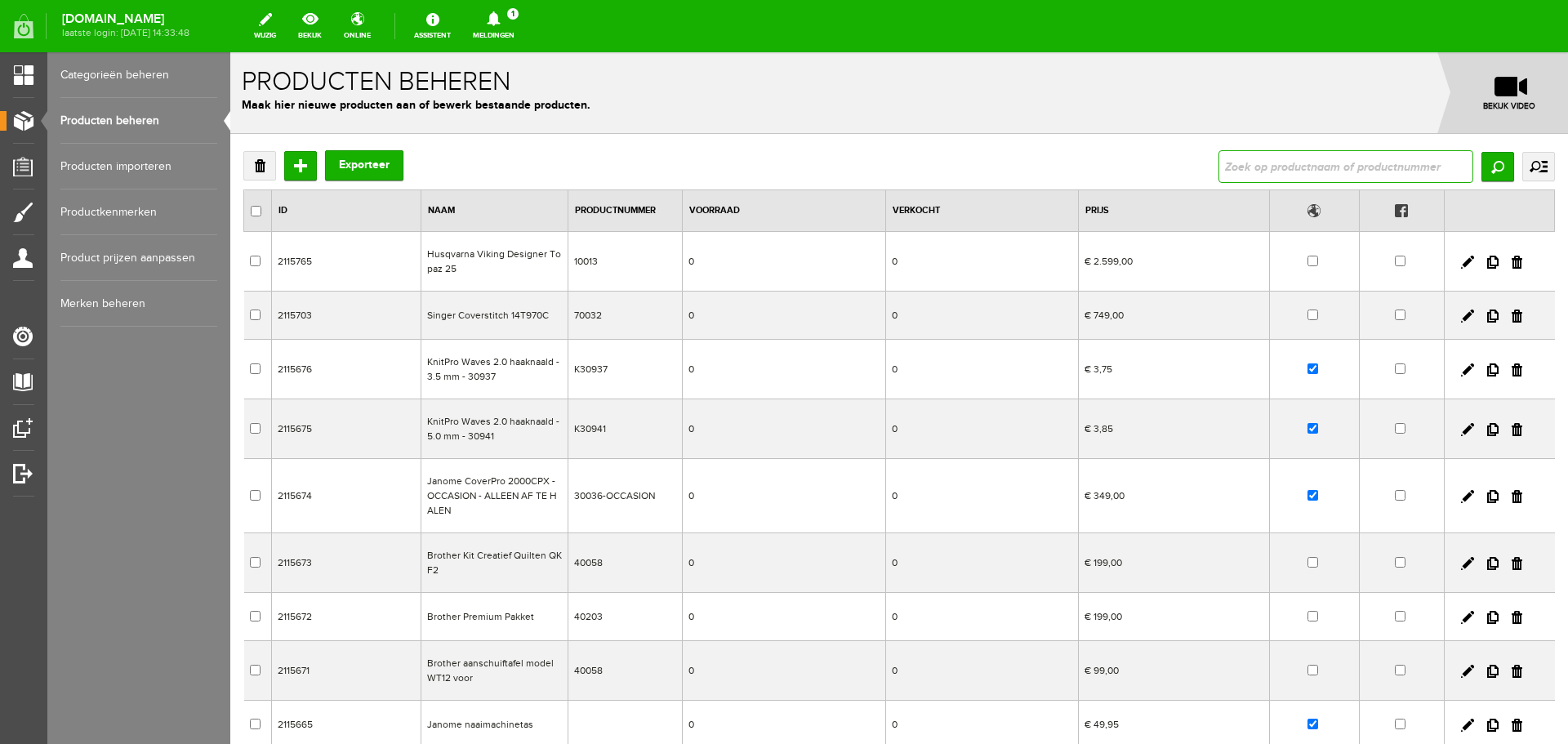
click at [1238, 159] on input "text" at bounding box center [1346, 166] width 255 height 33
type input "babysnap rolmes"
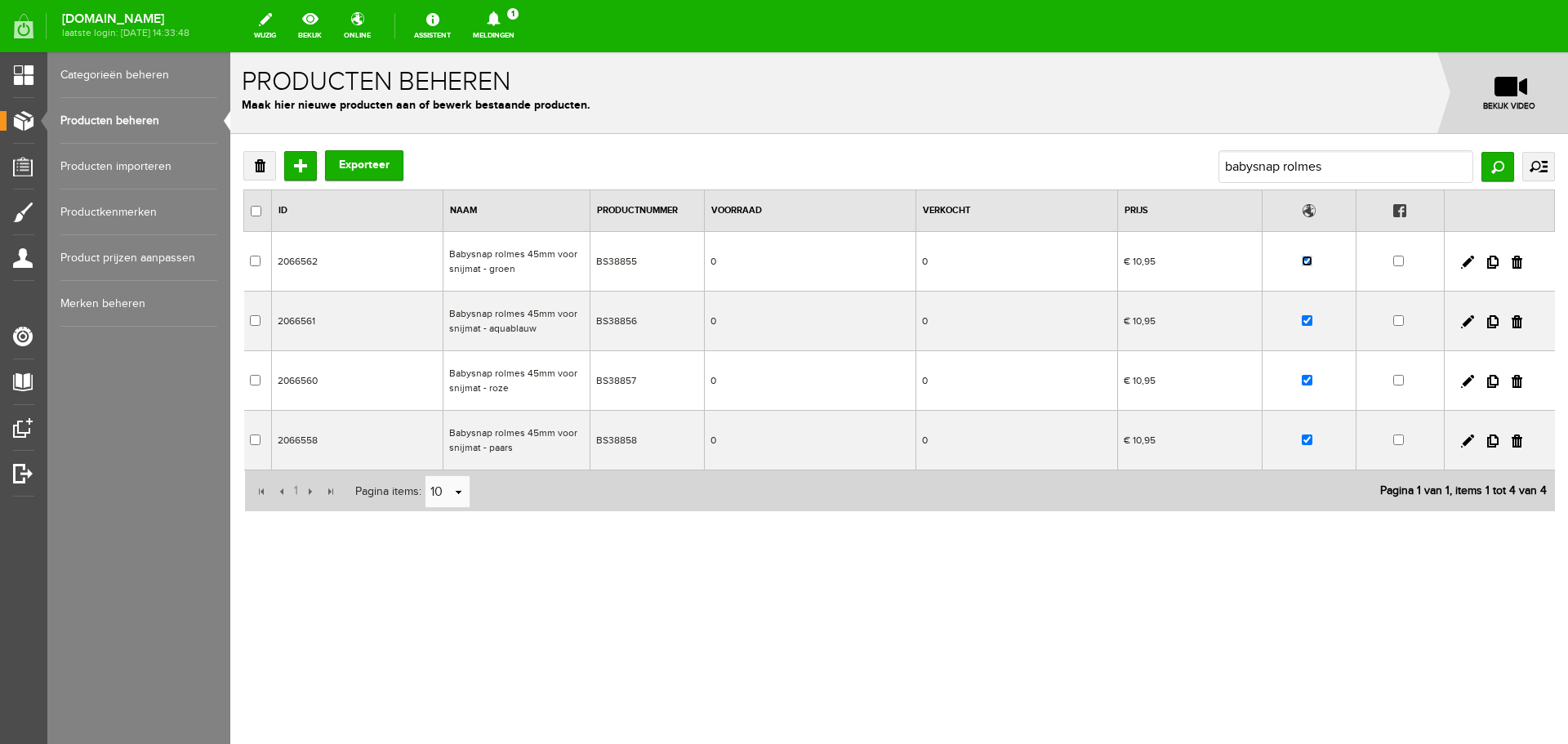
click at [1309, 259] on input "checkbox" at bounding box center [1307, 261] width 11 height 11
checkbox input "false"
click at [1308, 321] on input "checkbox" at bounding box center [1307, 321] width 11 height 11
checkbox input "false"
click at [1308, 379] on input "checkbox" at bounding box center [1307, 380] width 11 height 11
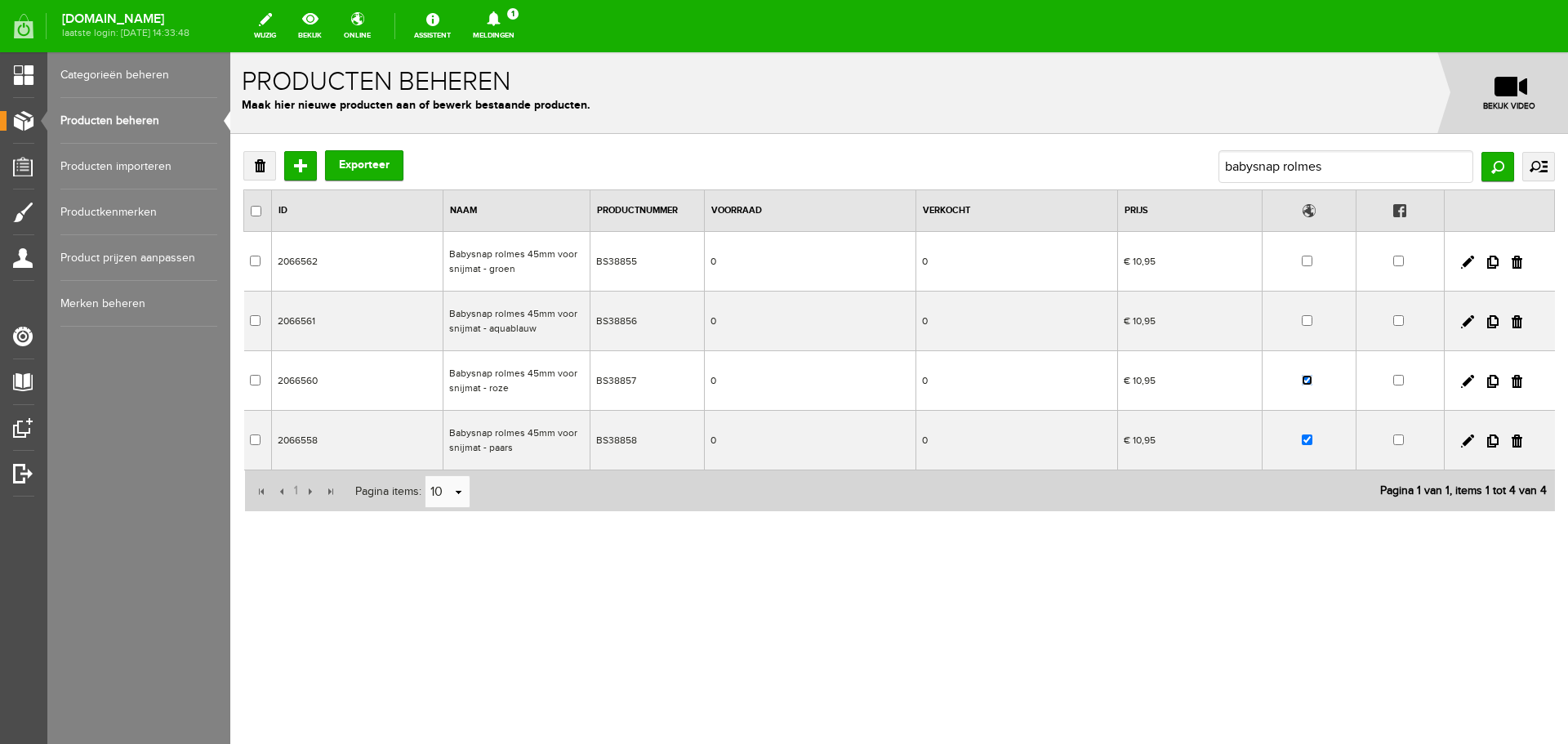
checkbox input "false"
click at [1308, 438] on input "checkbox" at bounding box center [1307, 440] width 11 height 11
checkbox input "false"
drag, startPoint x: 1325, startPoint y: 163, endPoint x: 1186, endPoint y: 166, distance: 139.0
click at [1186, 166] on div "Verwijderen Toevoegen Exporteer babysnap rolmes Zoeken uitgebreid zoeken Catego…" at bounding box center [899, 166] width 1311 height 33
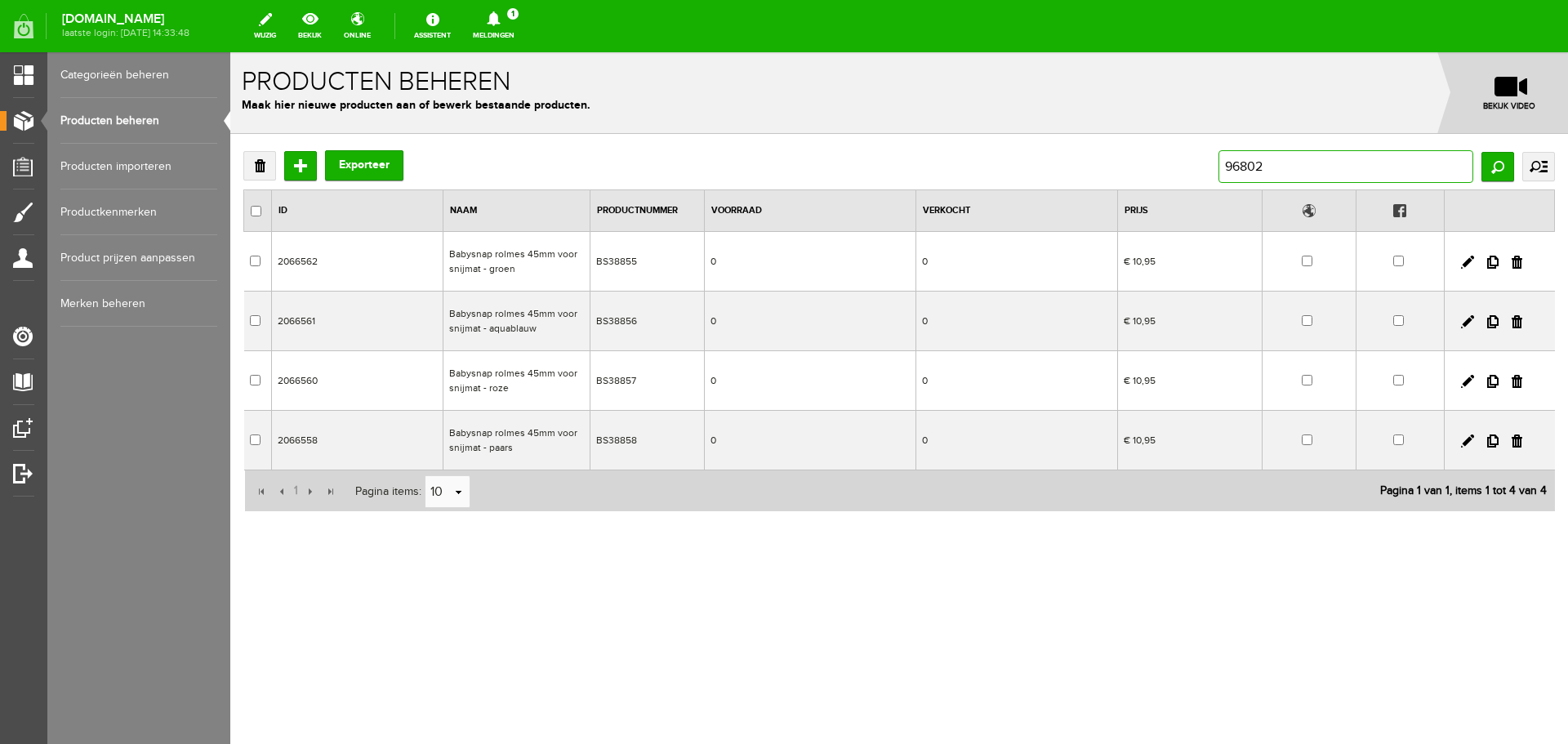
type input "968020"
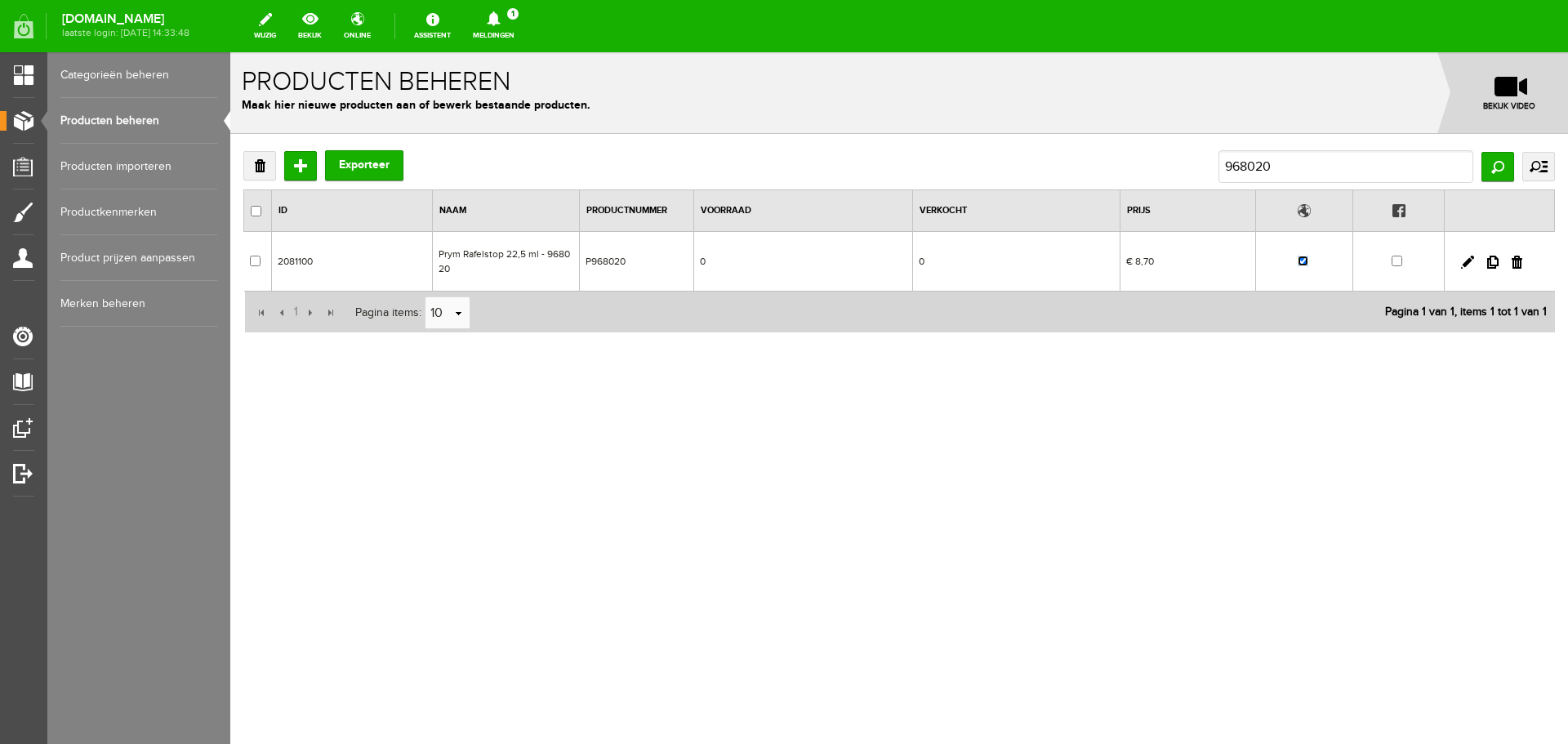
click at [1306, 262] on input "checkbox" at bounding box center [1303, 261] width 11 height 11
checkbox input "false"
click at [610, 376] on div "Verwijderen Toevoegen Exporteer 968020 Zoeken uitgebreid zoeken Categorie Cadea…" at bounding box center [899, 294] width 1338 height 321
